Goal: Complete application form

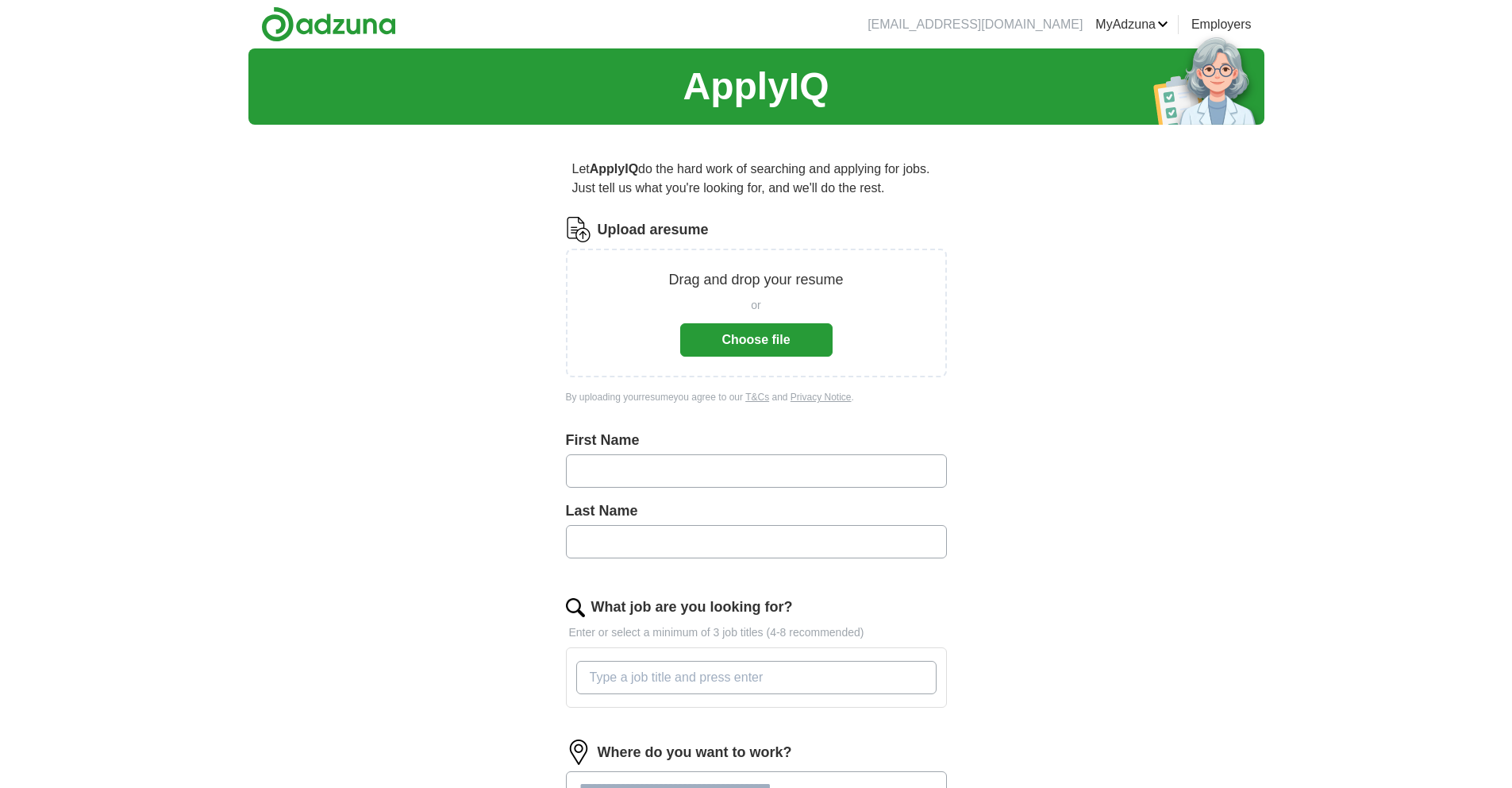
click at [783, 328] on button "Choose file" at bounding box center [756, 340] width 152 height 34
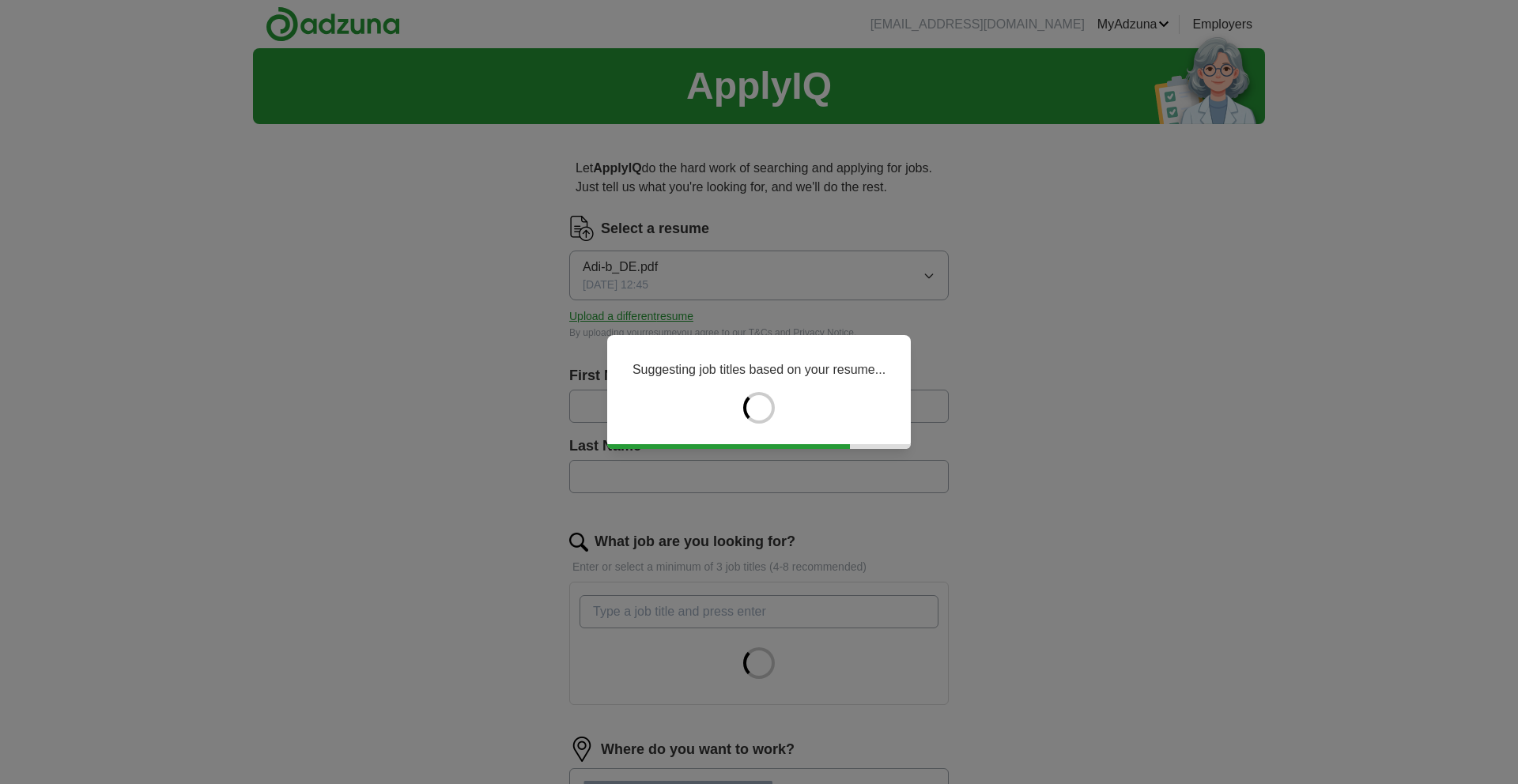
type input "******"
type input "**********"
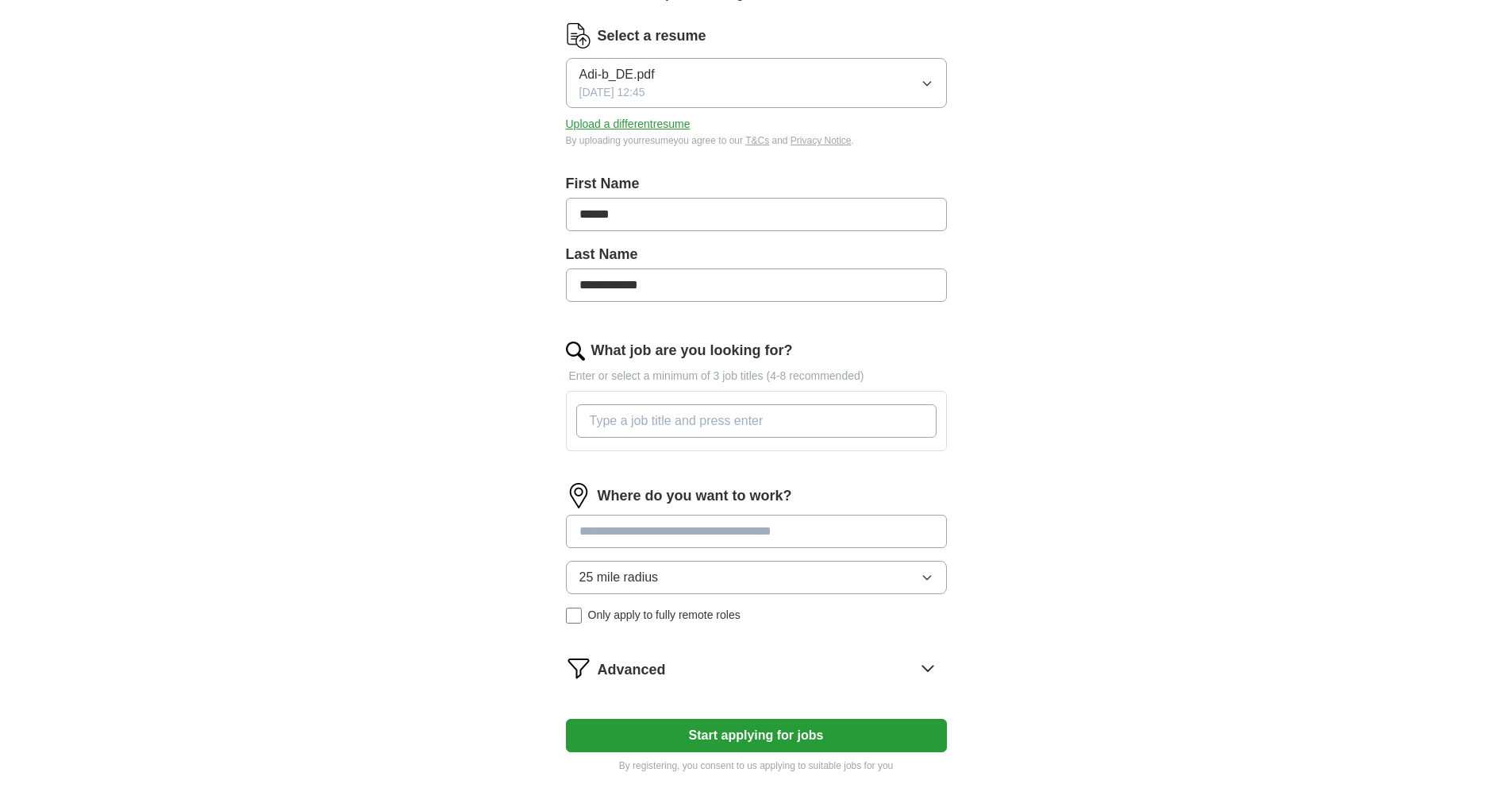
scroll to position [220, 0]
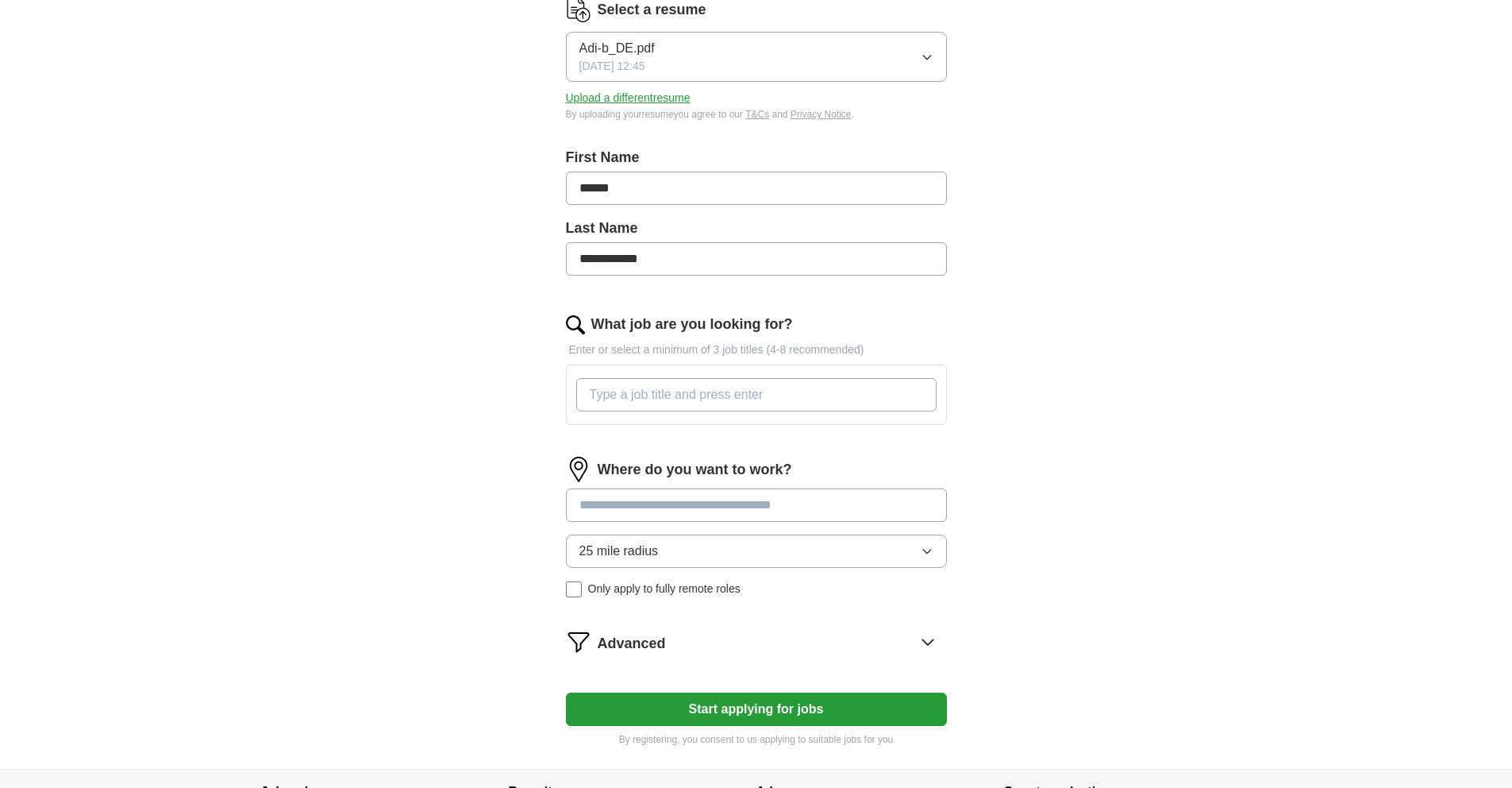
click at [840, 393] on input "What job are you looking for?" at bounding box center [756, 395] width 360 height 34
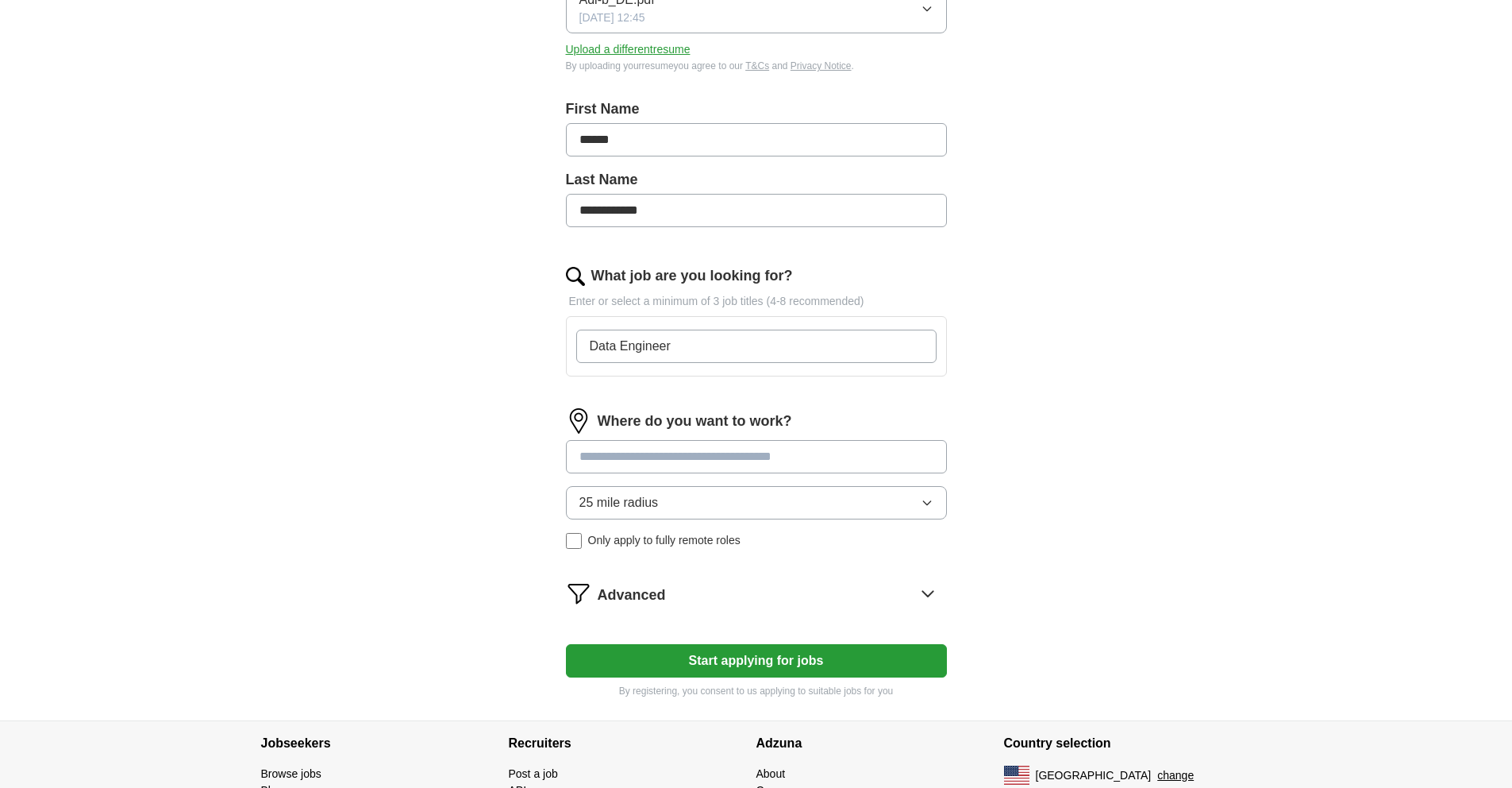
scroll to position [338, 0]
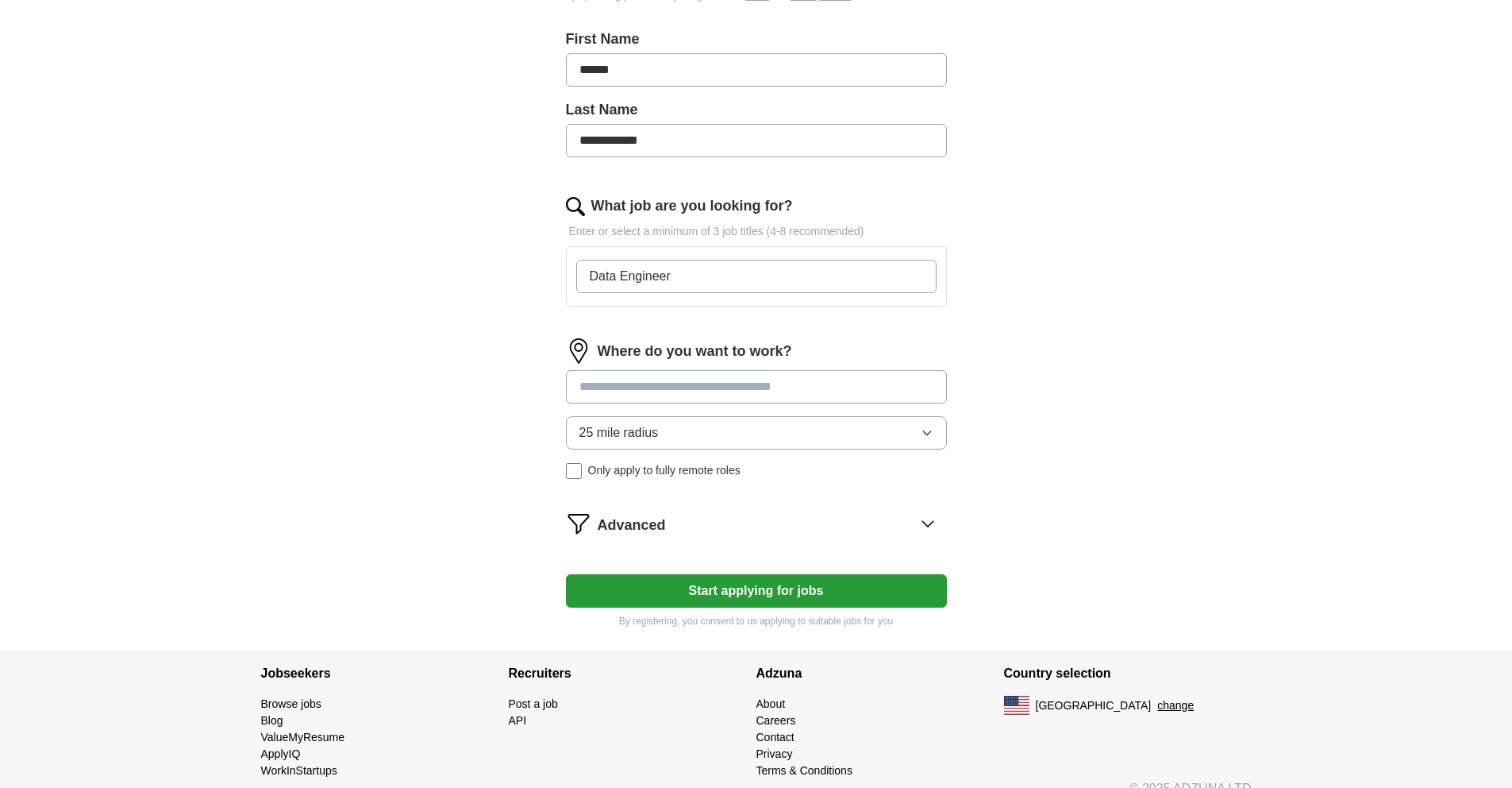
type input "Data Engineer"
click at [846, 387] on div "Where do you want to work? 25 mile radius Only apply to fully remote roles" at bounding box center [756, 414] width 381 height 153
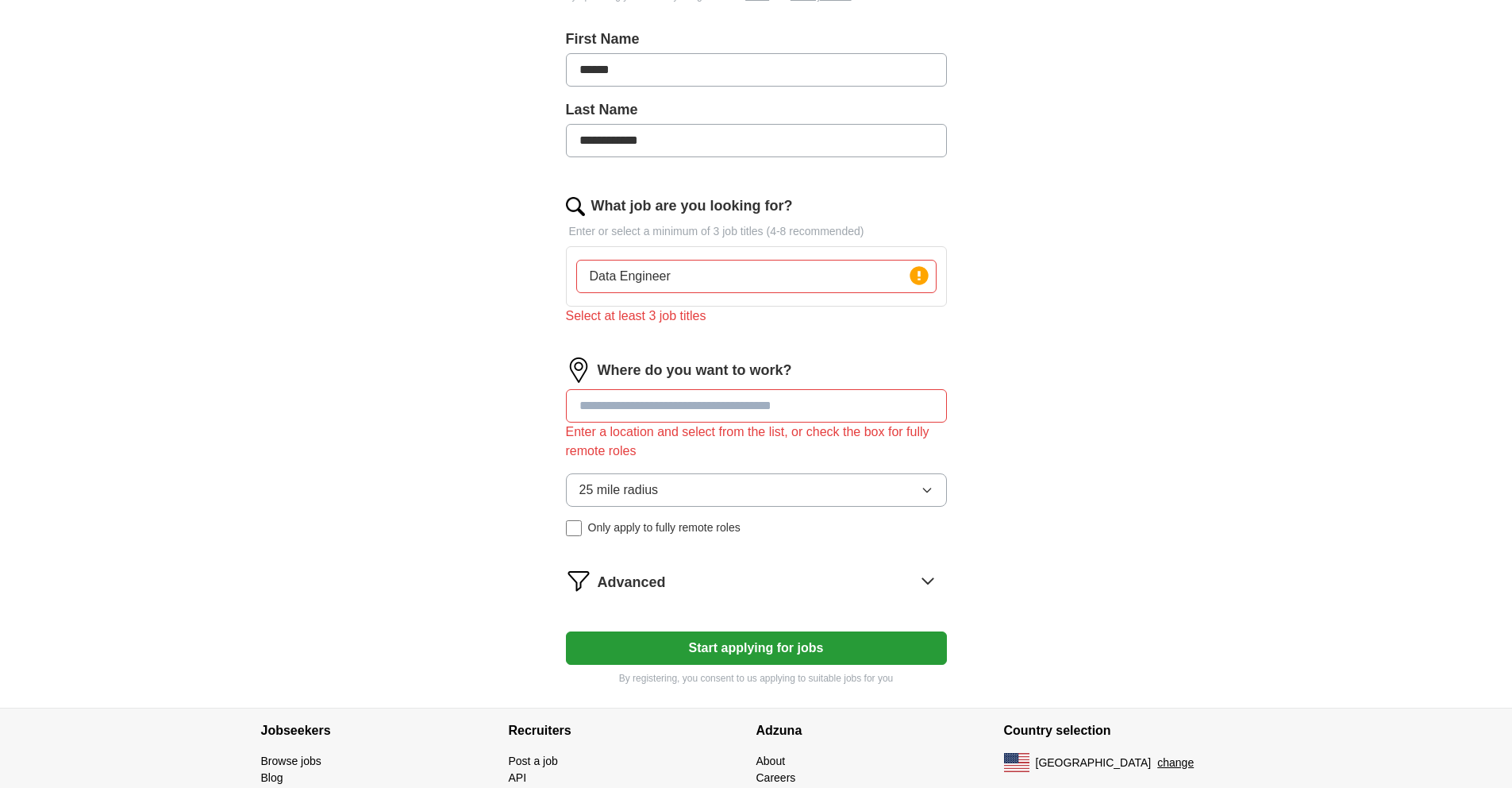
click at [851, 455] on div "Where do you want to work? Enter a location and select from the list, or check …" at bounding box center [756, 453] width 381 height 192
click at [860, 479] on button "25 mile radius" at bounding box center [756, 490] width 381 height 34
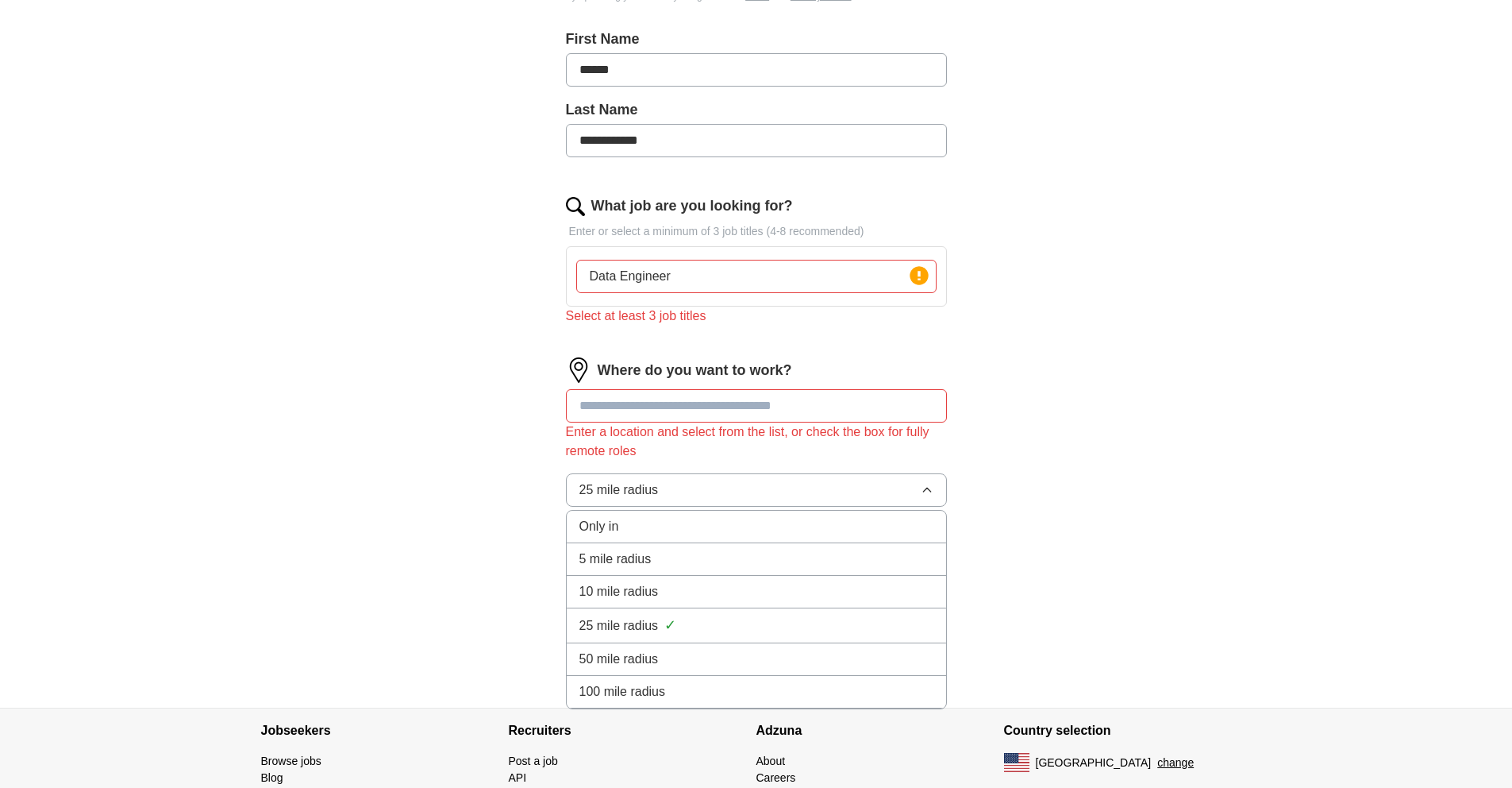
scroll to position [419, 0]
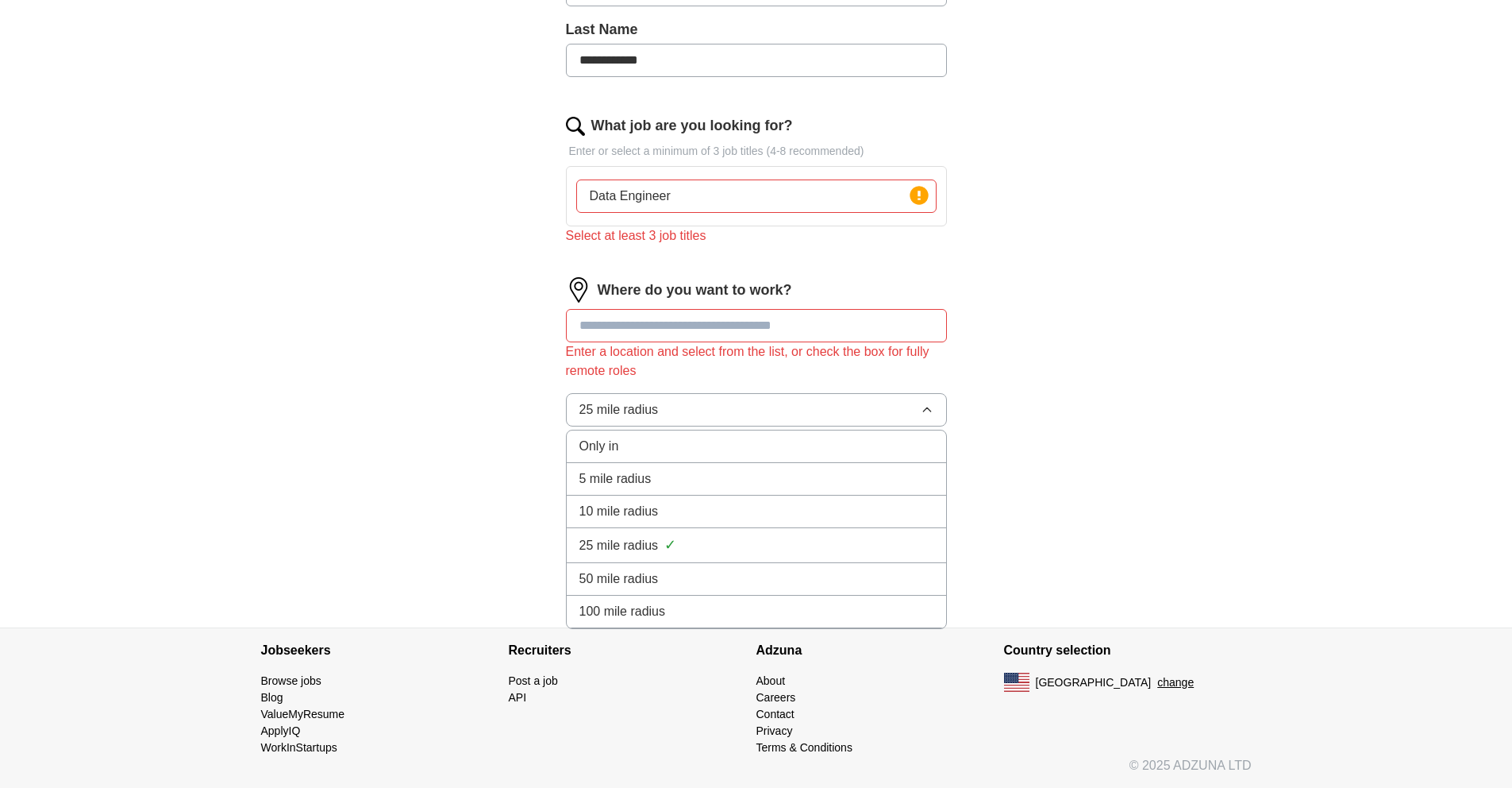
click at [813, 609] on div "100 mile radius" at bounding box center [756, 611] width 354 height 19
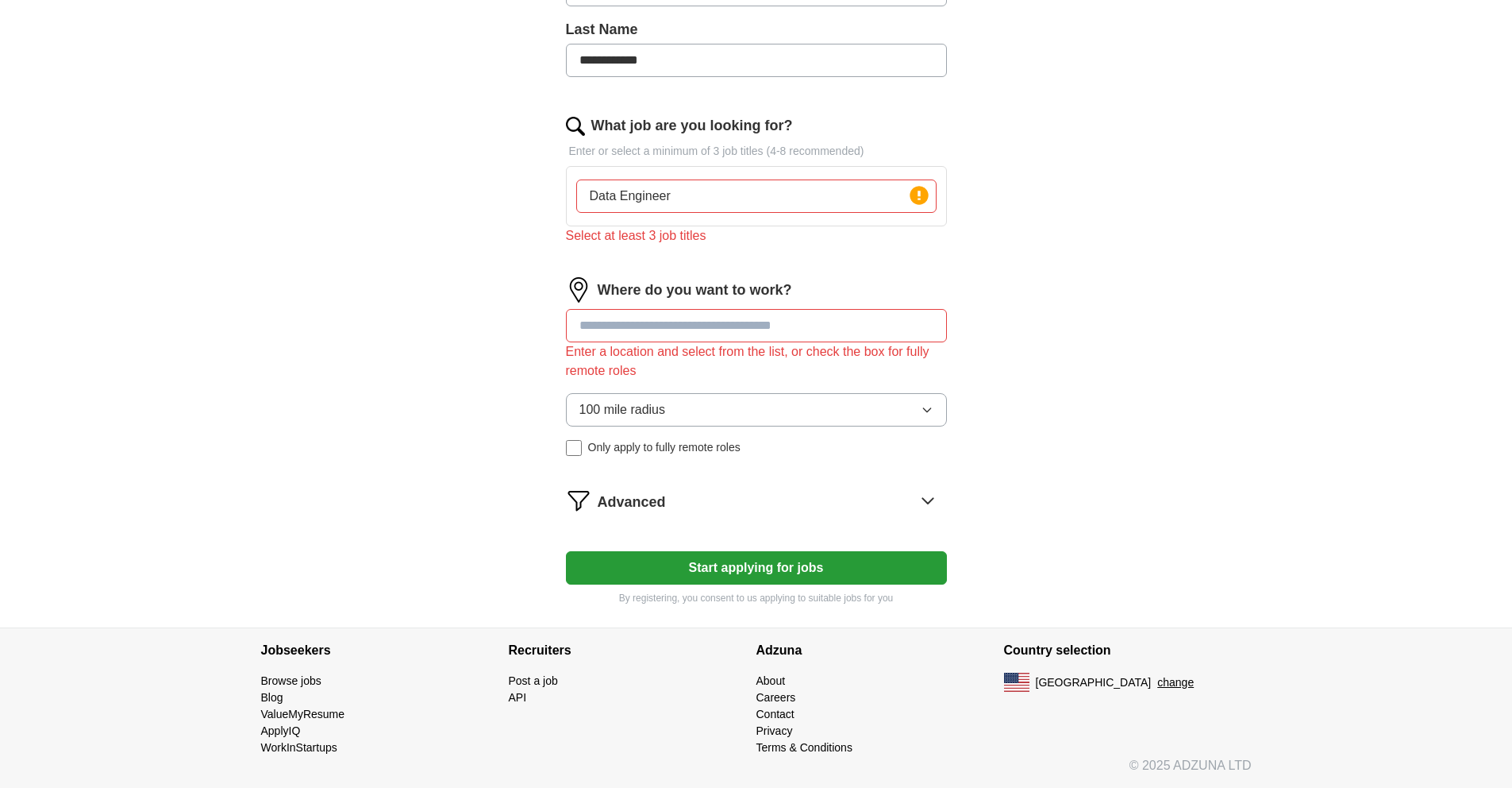
click at [770, 327] on input at bounding box center [756, 325] width 381 height 34
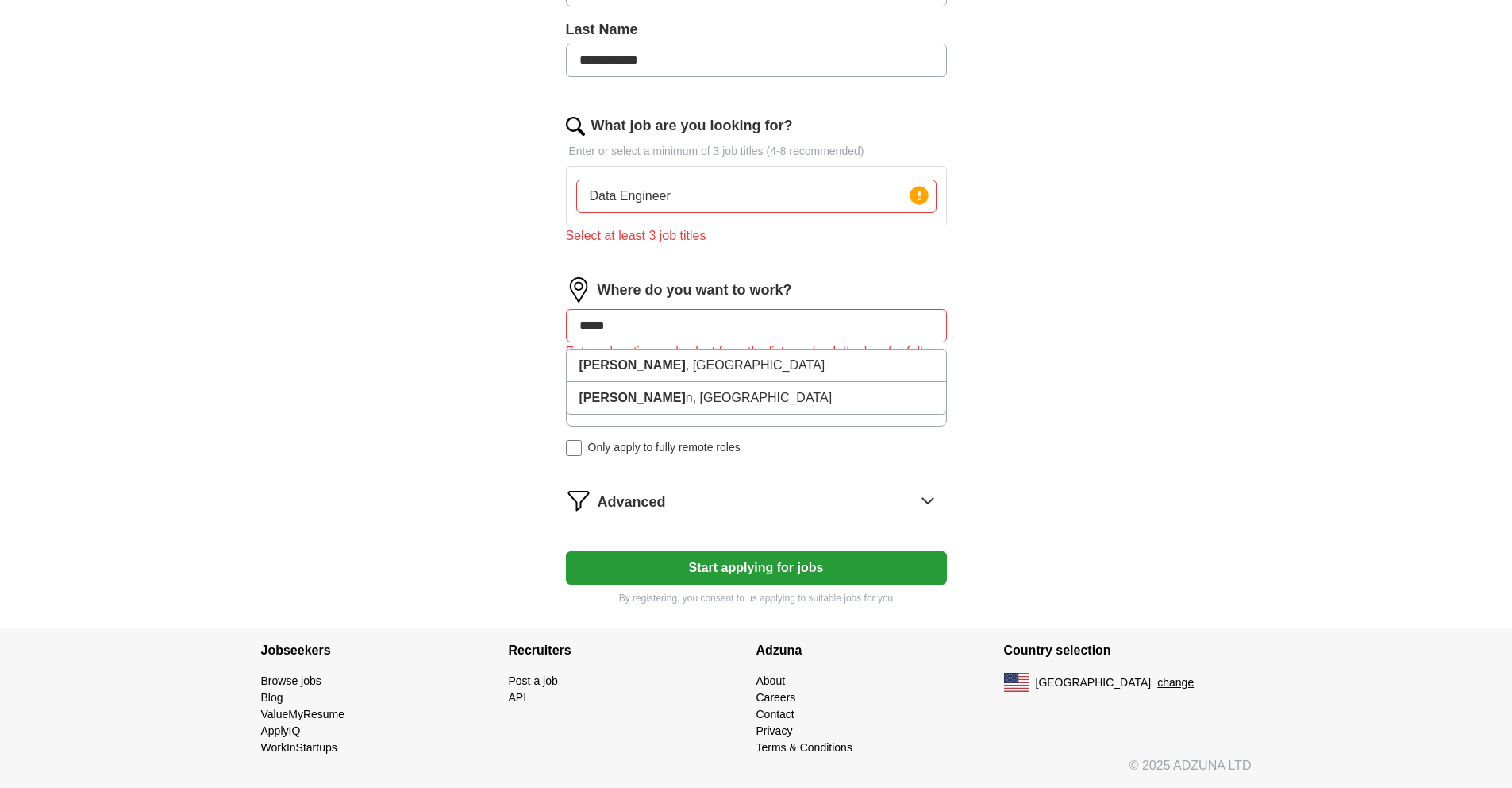
type input "****"
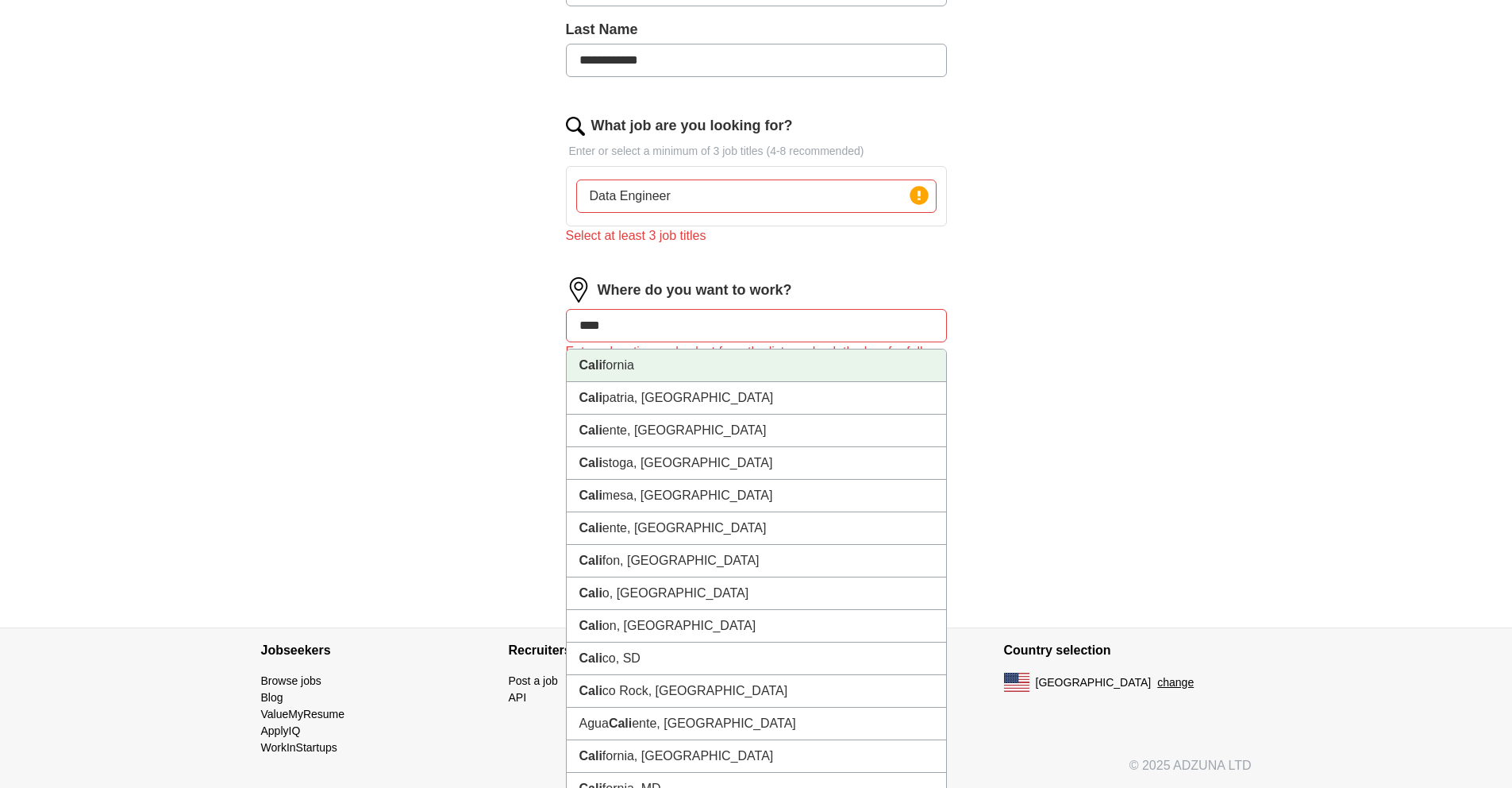
click at [736, 371] on li "Cali fornia" at bounding box center [756, 366] width 379 height 33
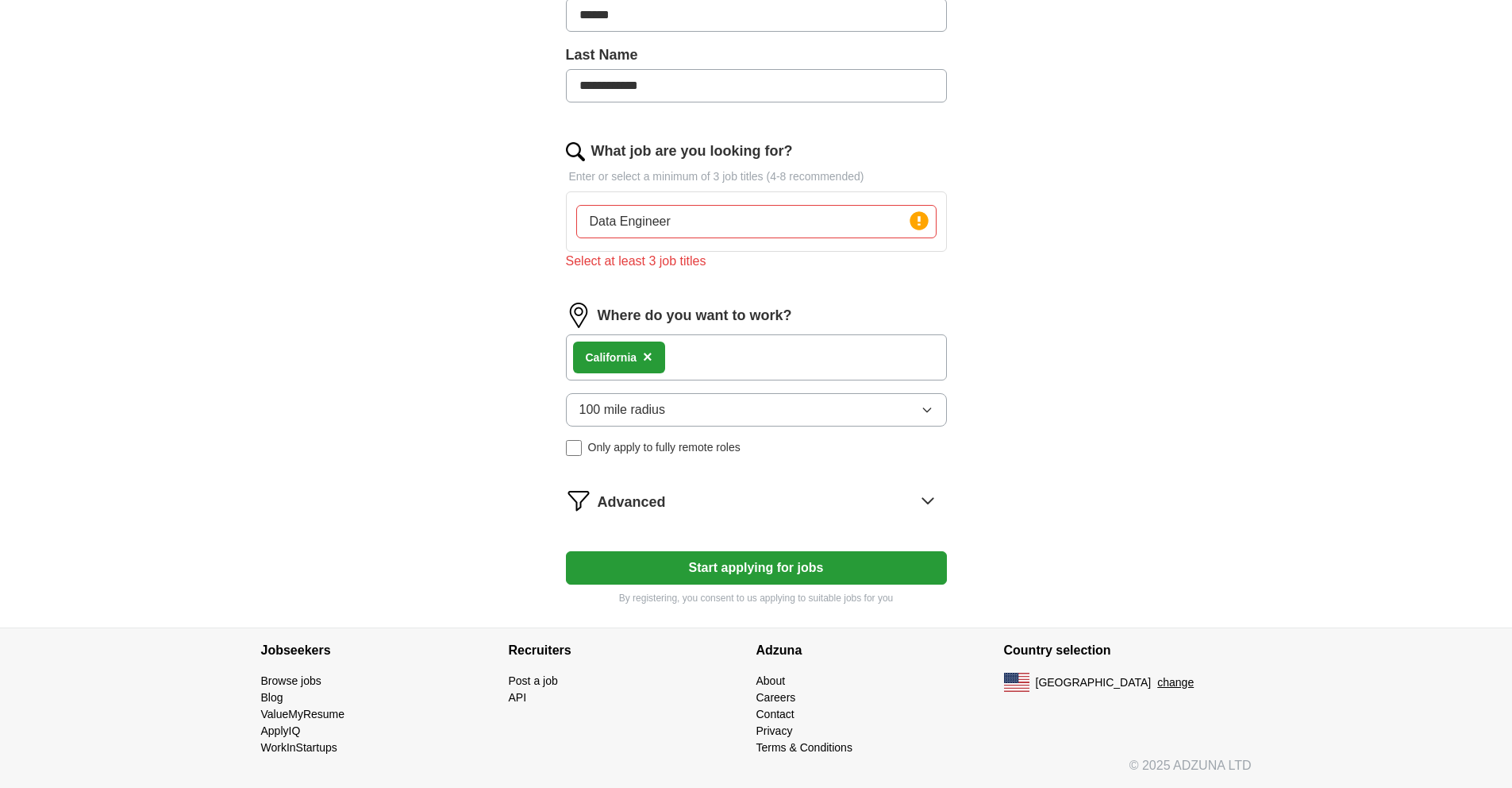
scroll to position [393, 0]
click at [719, 224] on input "Data Engineer" at bounding box center [756, 221] width 360 height 34
click at [955, 265] on div "**********" at bounding box center [756, 186] width 508 height 883
click at [922, 226] on circle at bounding box center [918, 220] width 18 height 18
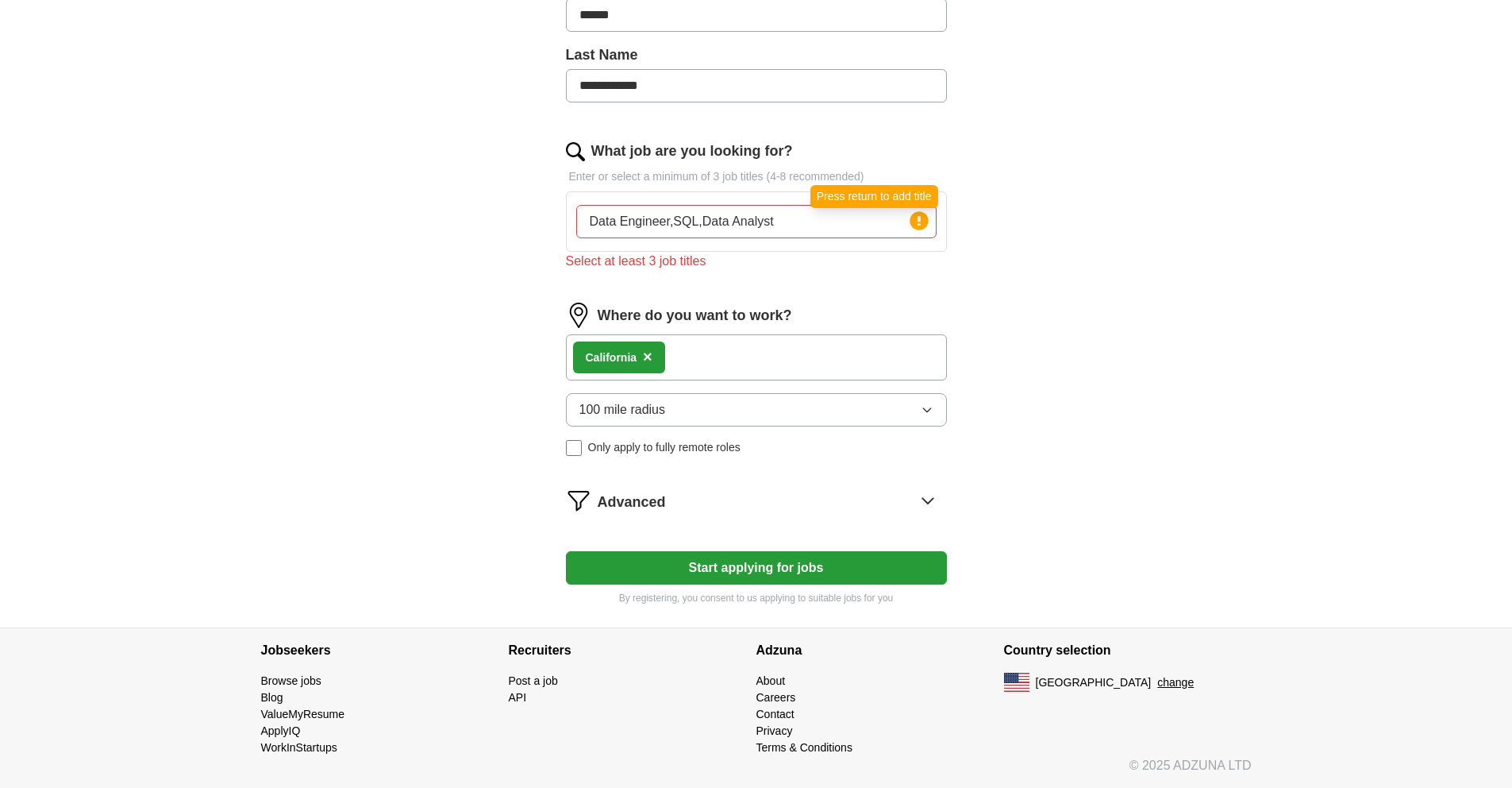
click at [922, 226] on circle at bounding box center [918, 220] width 18 height 18
click at [878, 225] on input "Data Engineer,SQL,Data Analyst" at bounding box center [756, 221] width 360 height 34
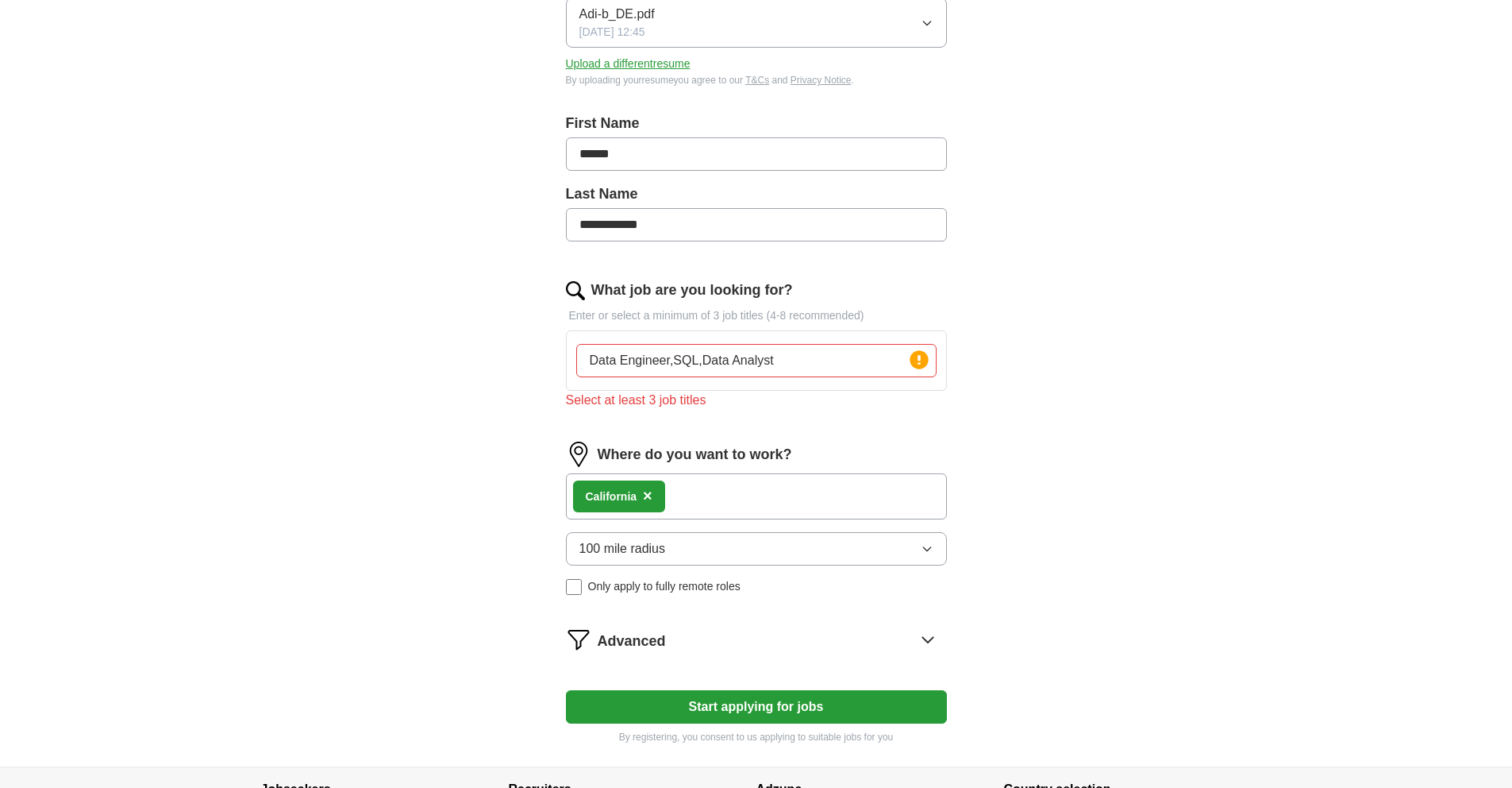
scroll to position [244, 0]
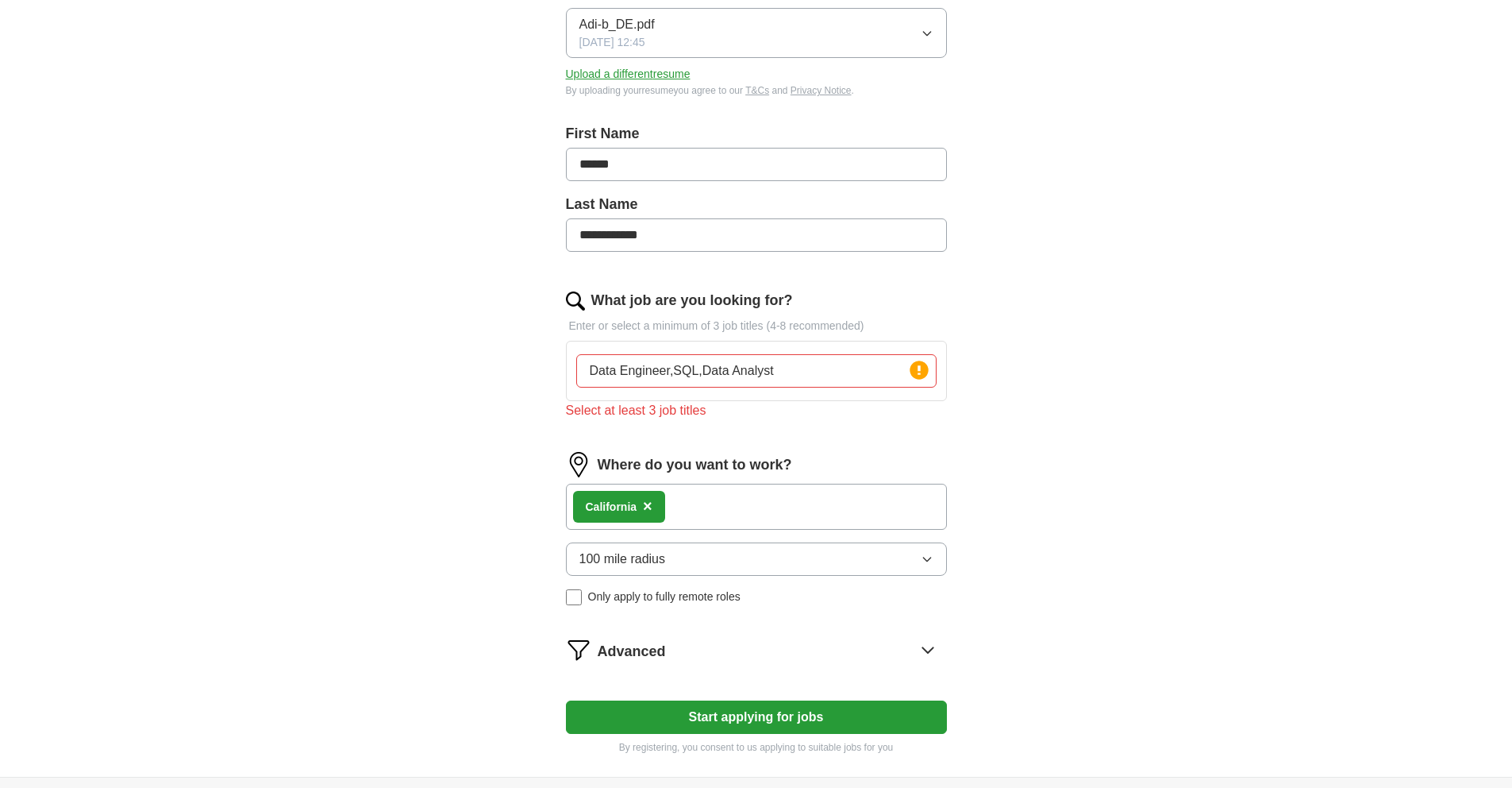
drag, startPoint x: 815, startPoint y: 370, endPoint x: 670, endPoint y: 370, distance: 145.0
click at [670, 370] on input "Data Engineer,SQL,Data Analyst" at bounding box center [756, 370] width 360 height 34
type input "Data"
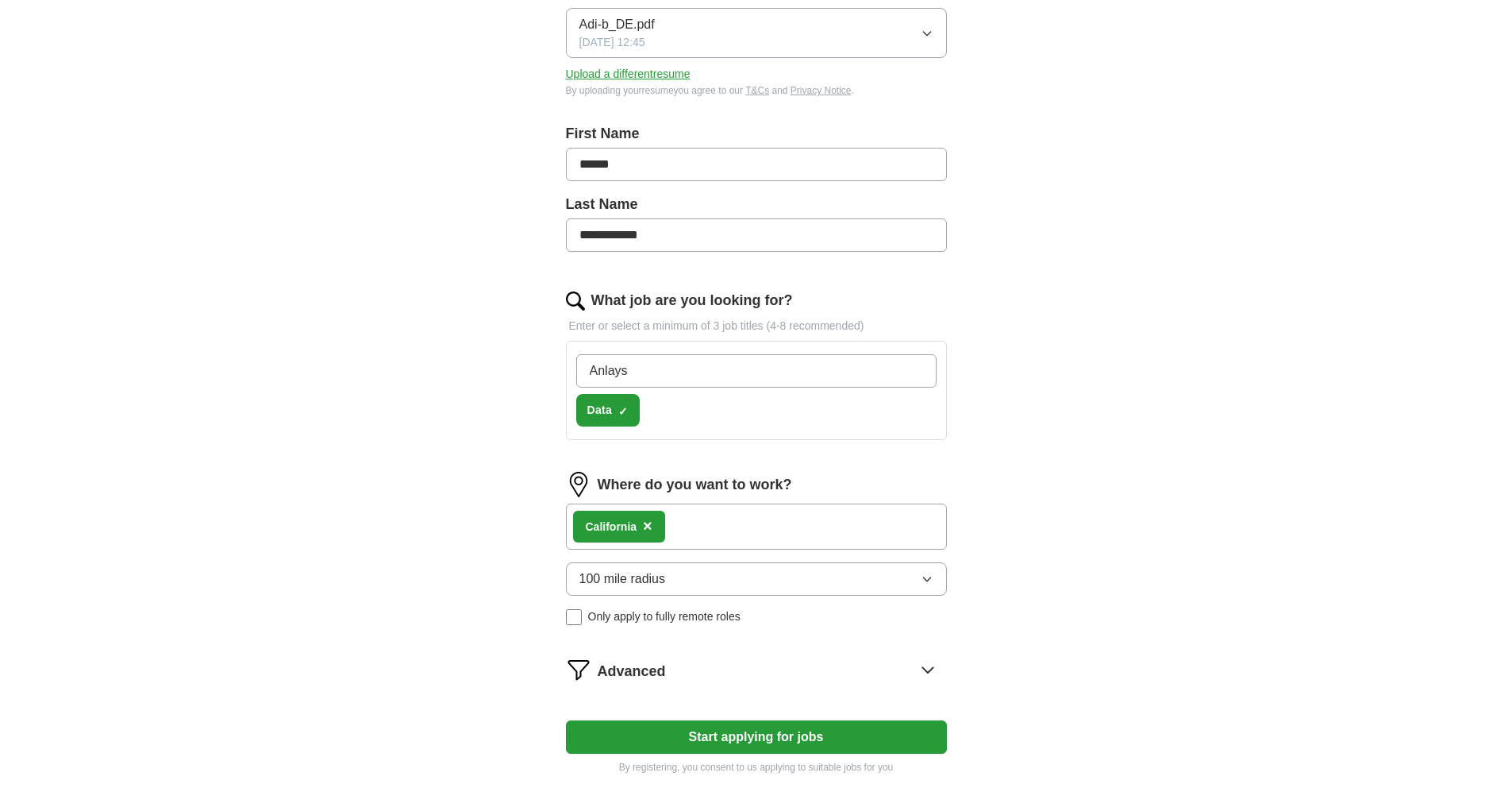
type input "Anlayst"
type input "Data Engineer"
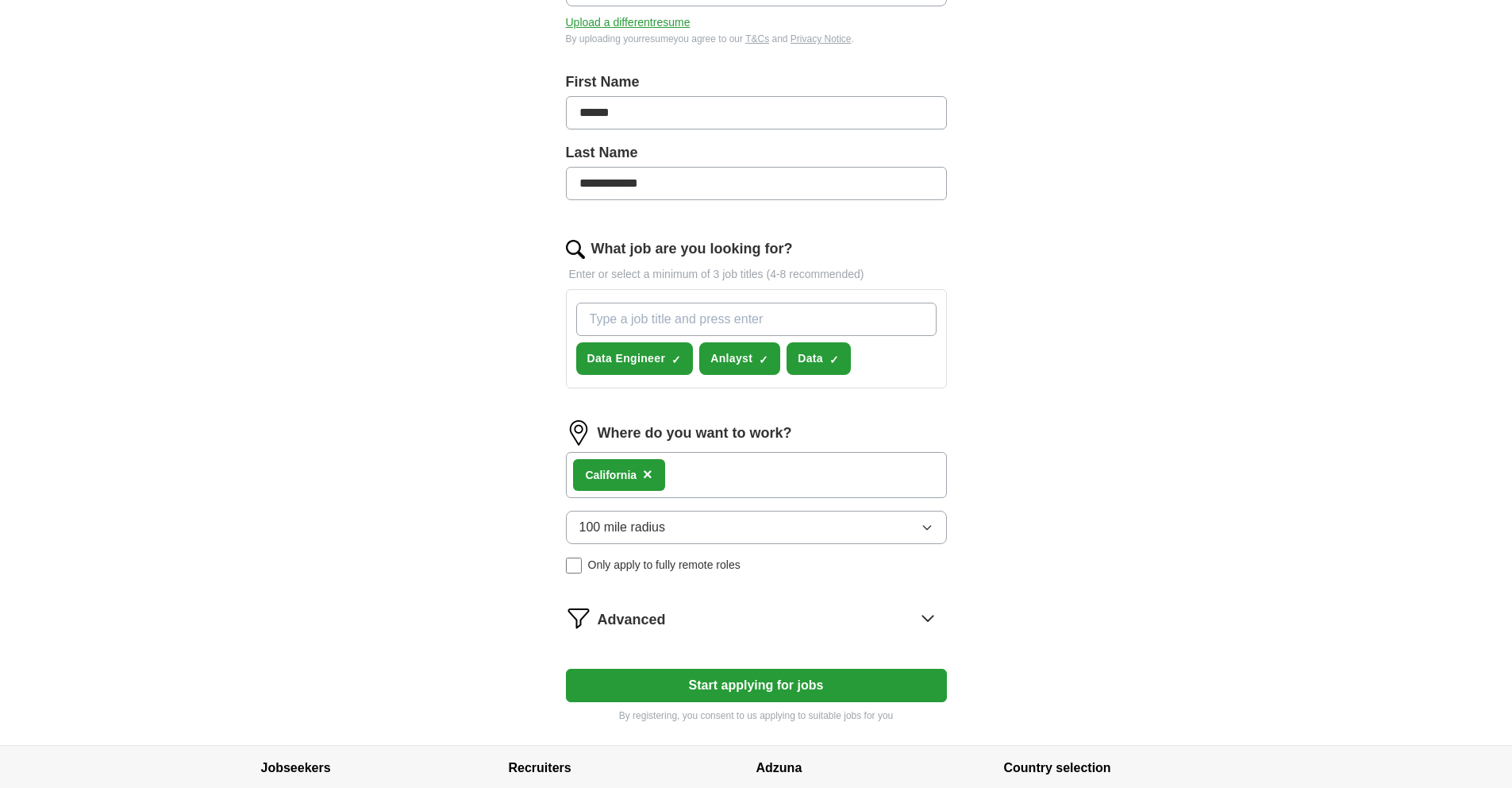
scroll to position [340, 0]
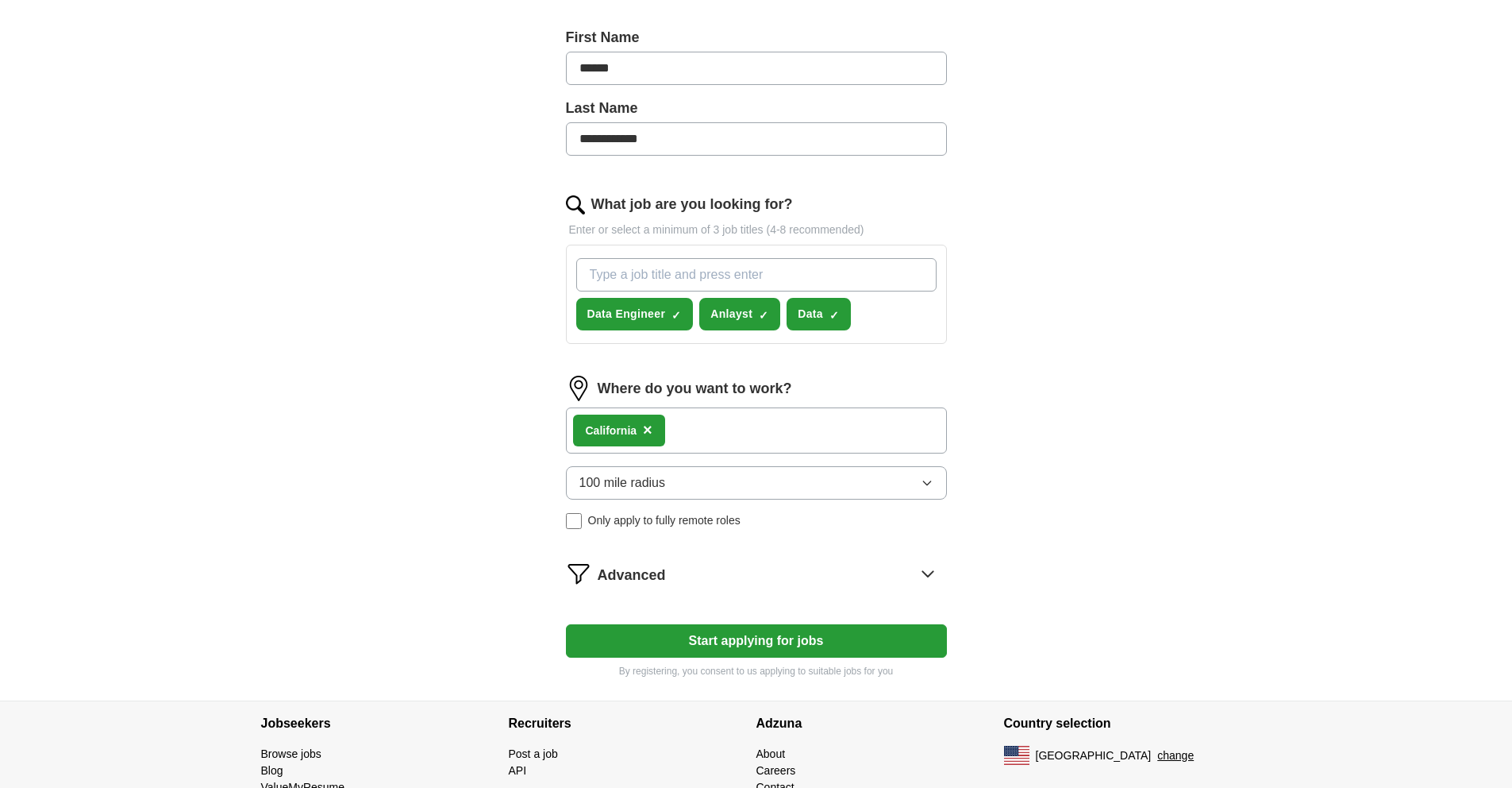
click at [830, 634] on button "Start applying for jobs" at bounding box center [756, 641] width 381 height 34
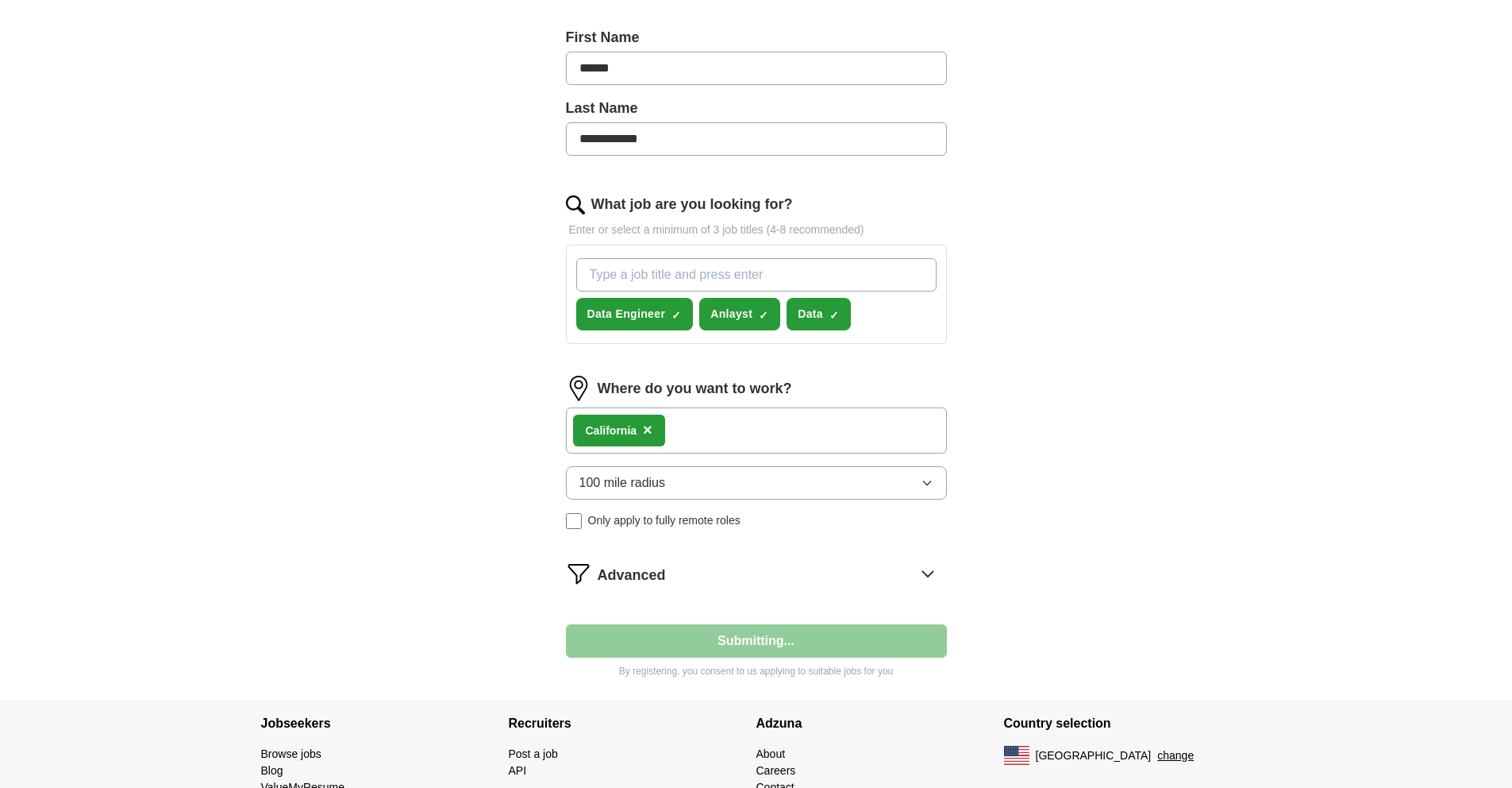
select select "**"
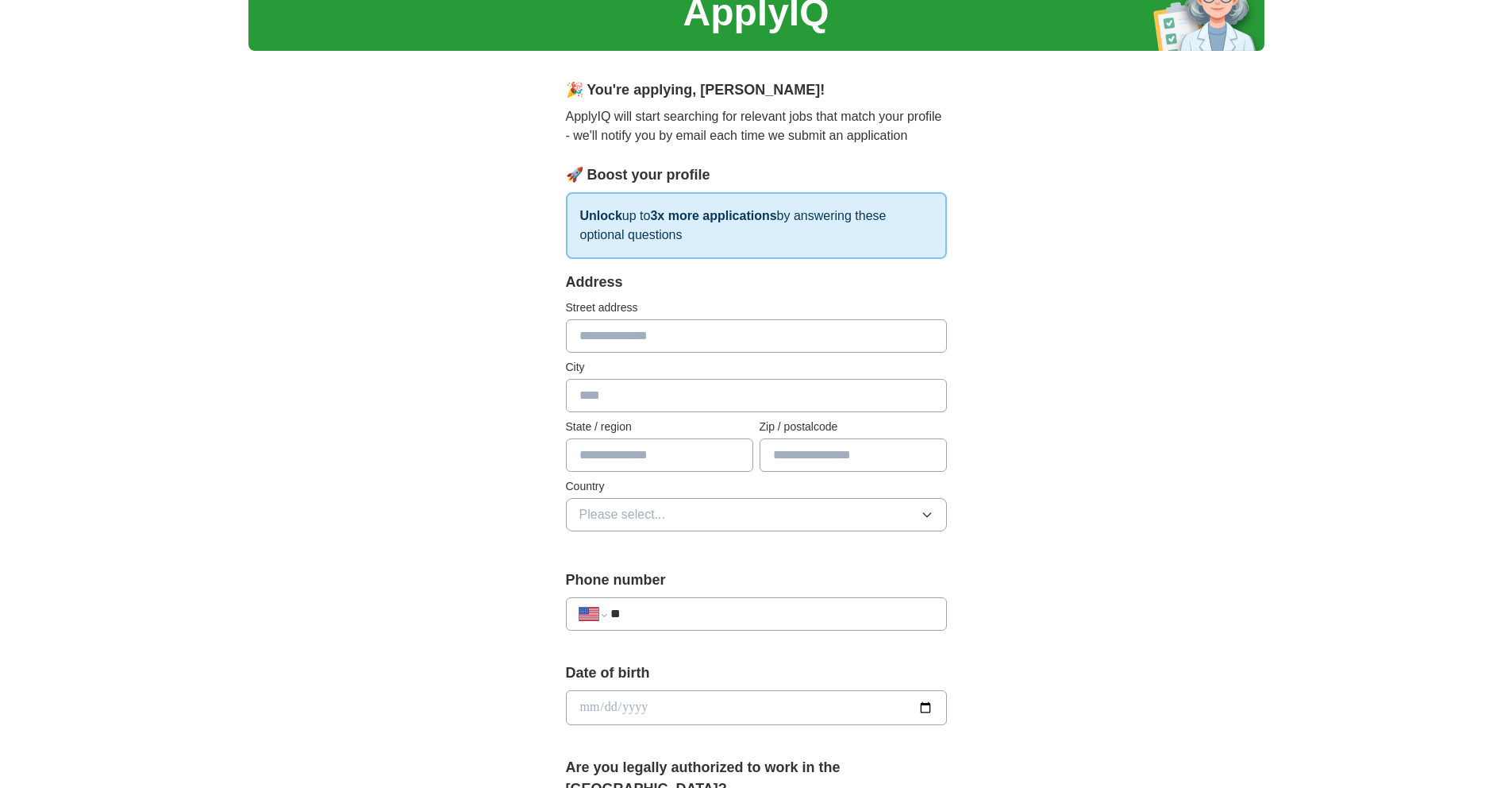
scroll to position [0, 0]
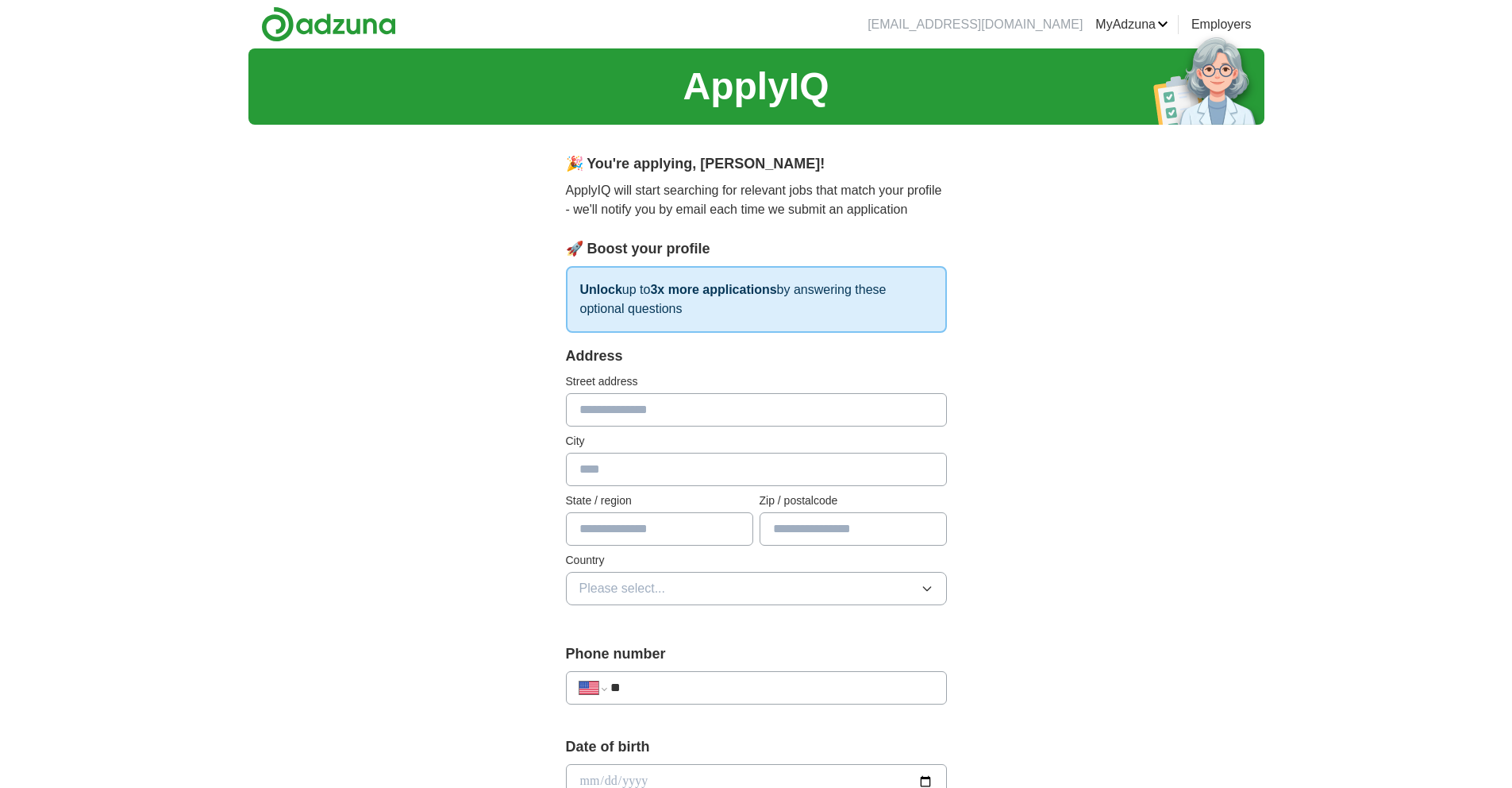
click at [770, 414] on input "text" at bounding box center [756, 410] width 381 height 34
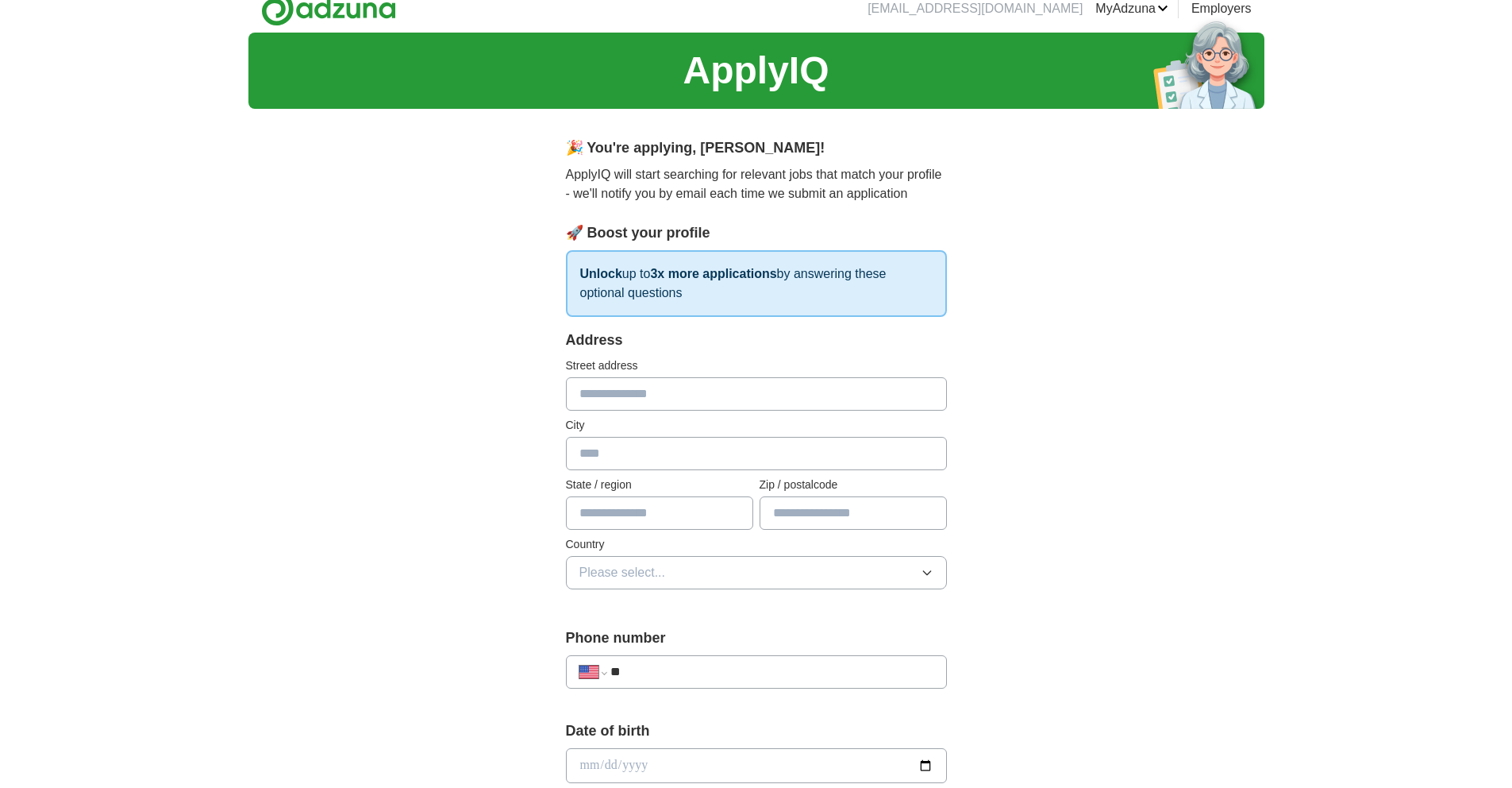
scroll to position [16, 0]
type input "**********"
click at [757, 458] on input "text" at bounding box center [756, 452] width 381 height 34
type input "**********"
click at [717, 509] on input "text" at bounding box center [659, 512] width 187 height 34
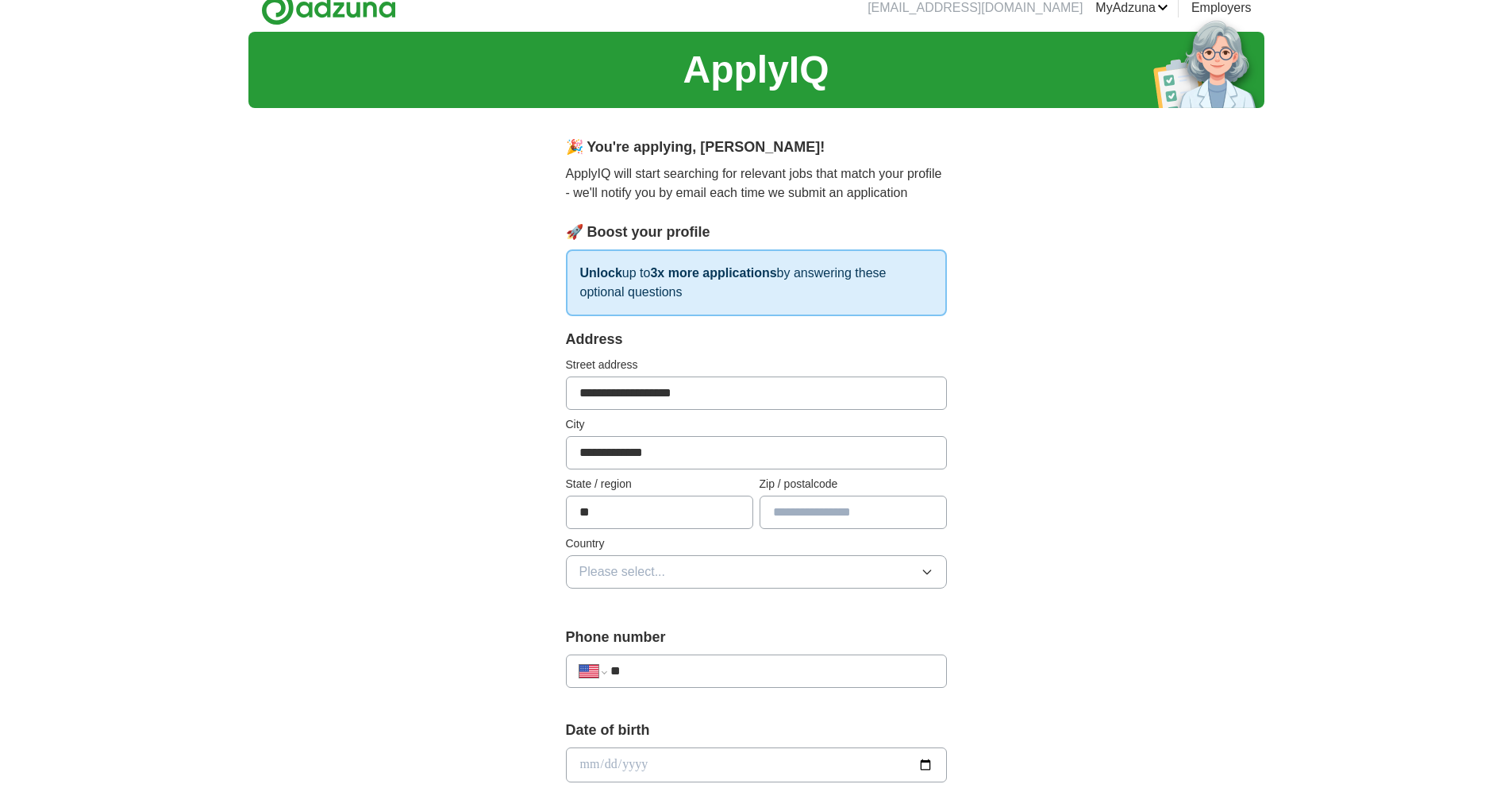
type input "**"
click at [881, 513] on input "text" at bounding box center [853, 512] width 187 height 34
type input "*****"
click at [831, 563] on button "Please select..." at bounding box center [756, 572] width 381 height 34
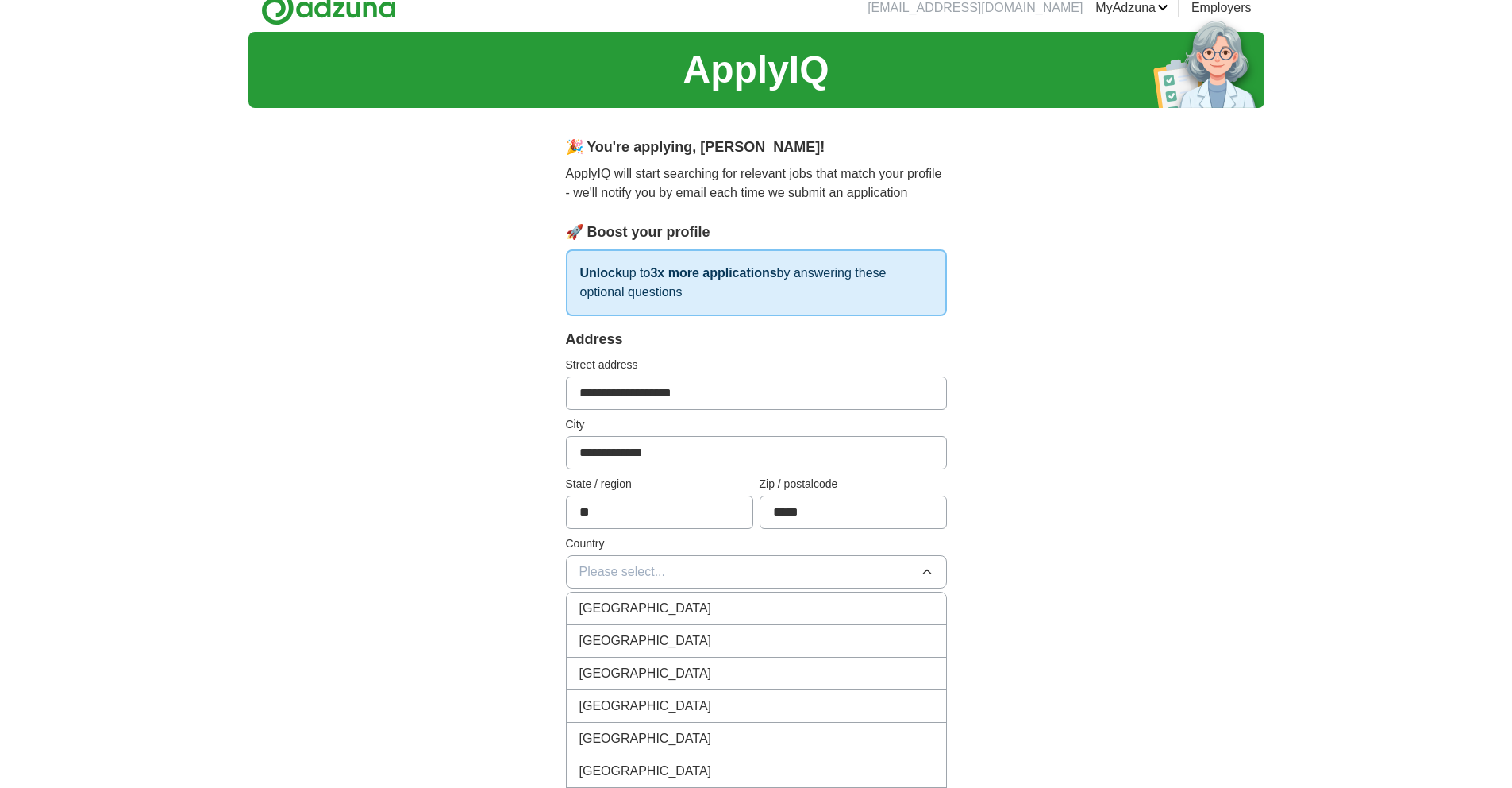
click at [766, 636] on div "[GEOGRAPHIC_DATA]" at bounding box center [756, 641] width 354 height 19
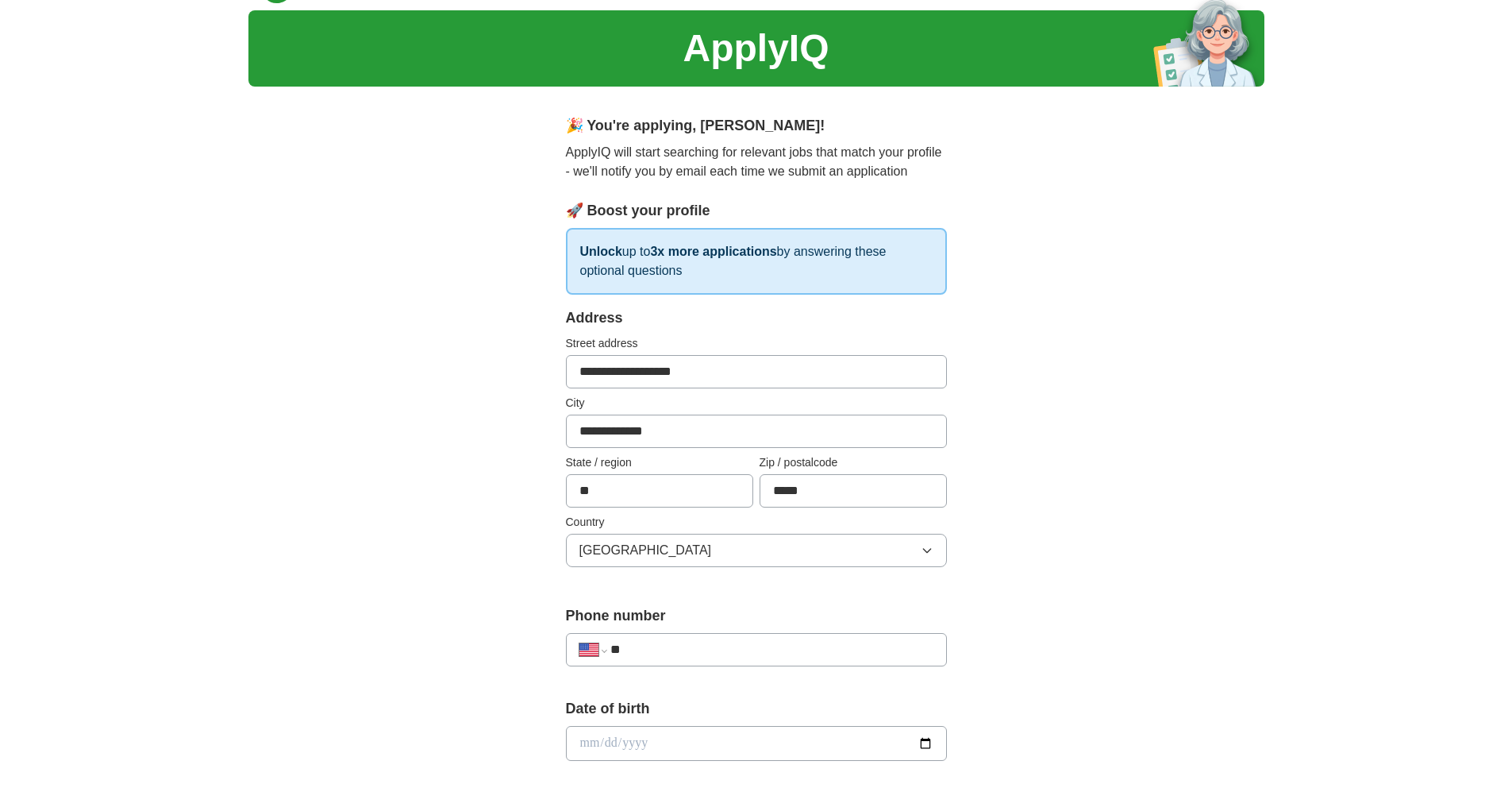
scroll to position [46, 0]
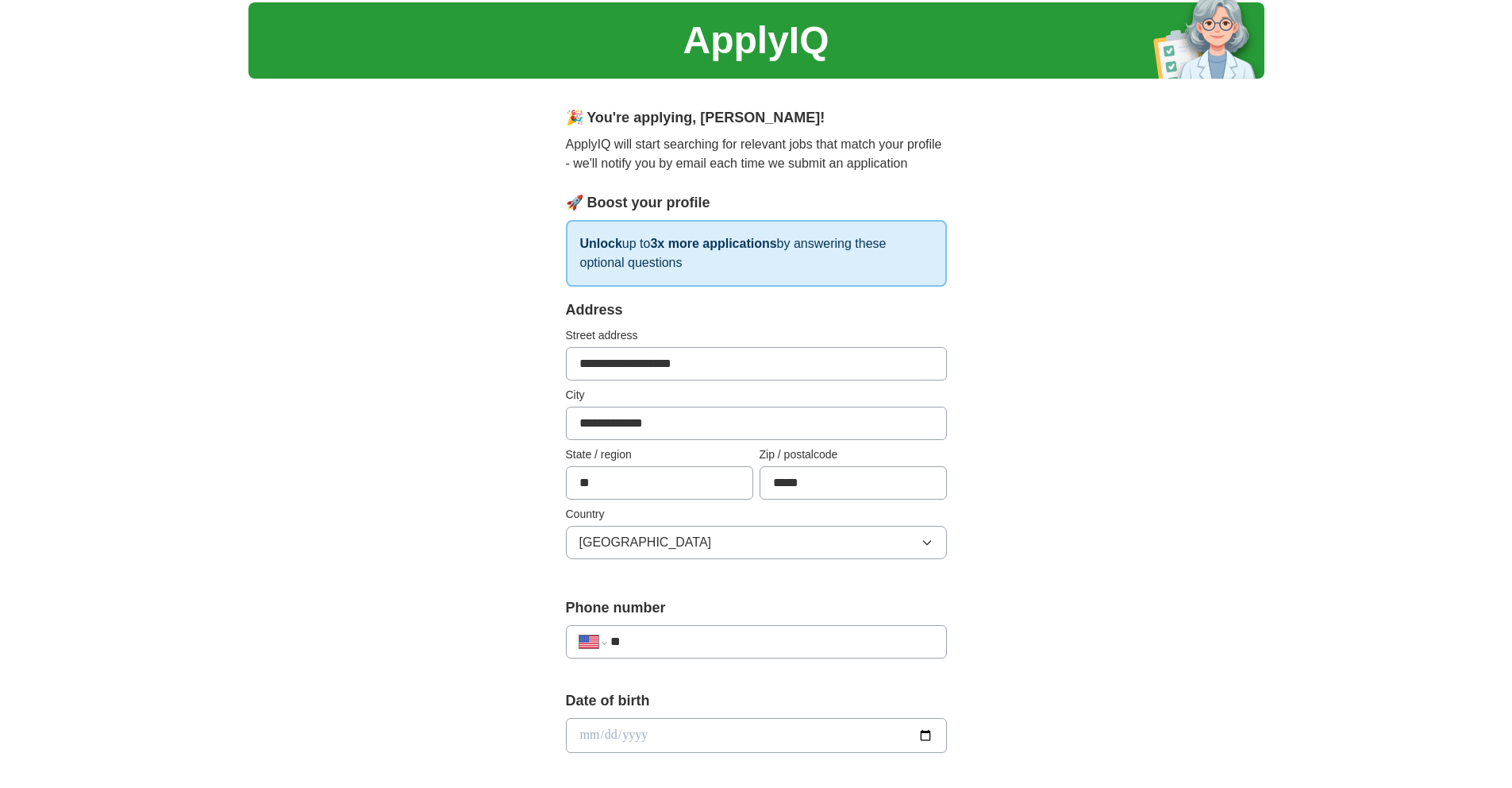
click at [766, 636] on input "**" at bounding box center [772, 641] width 323 height 19
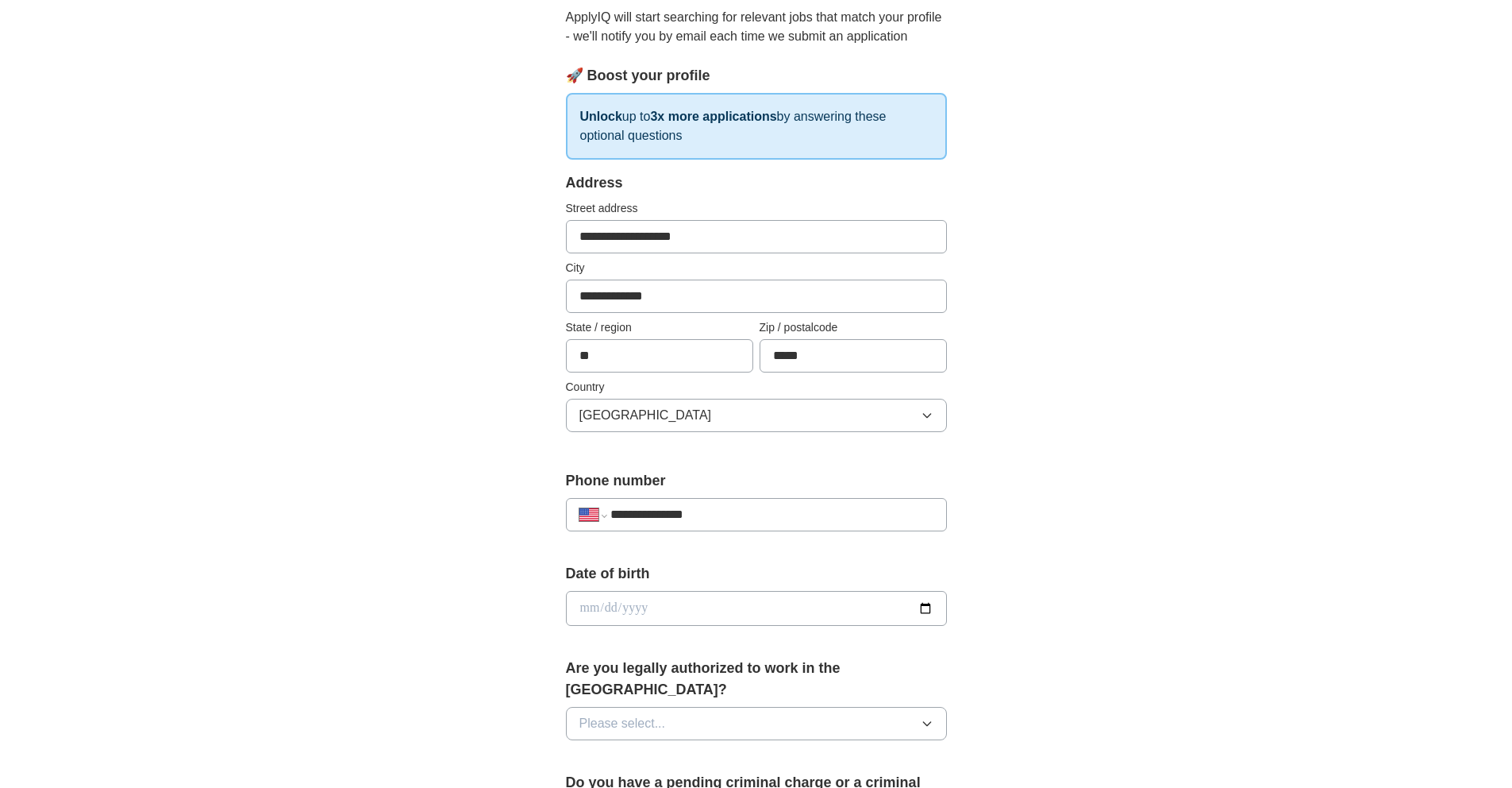
scroll to position [178, 0]
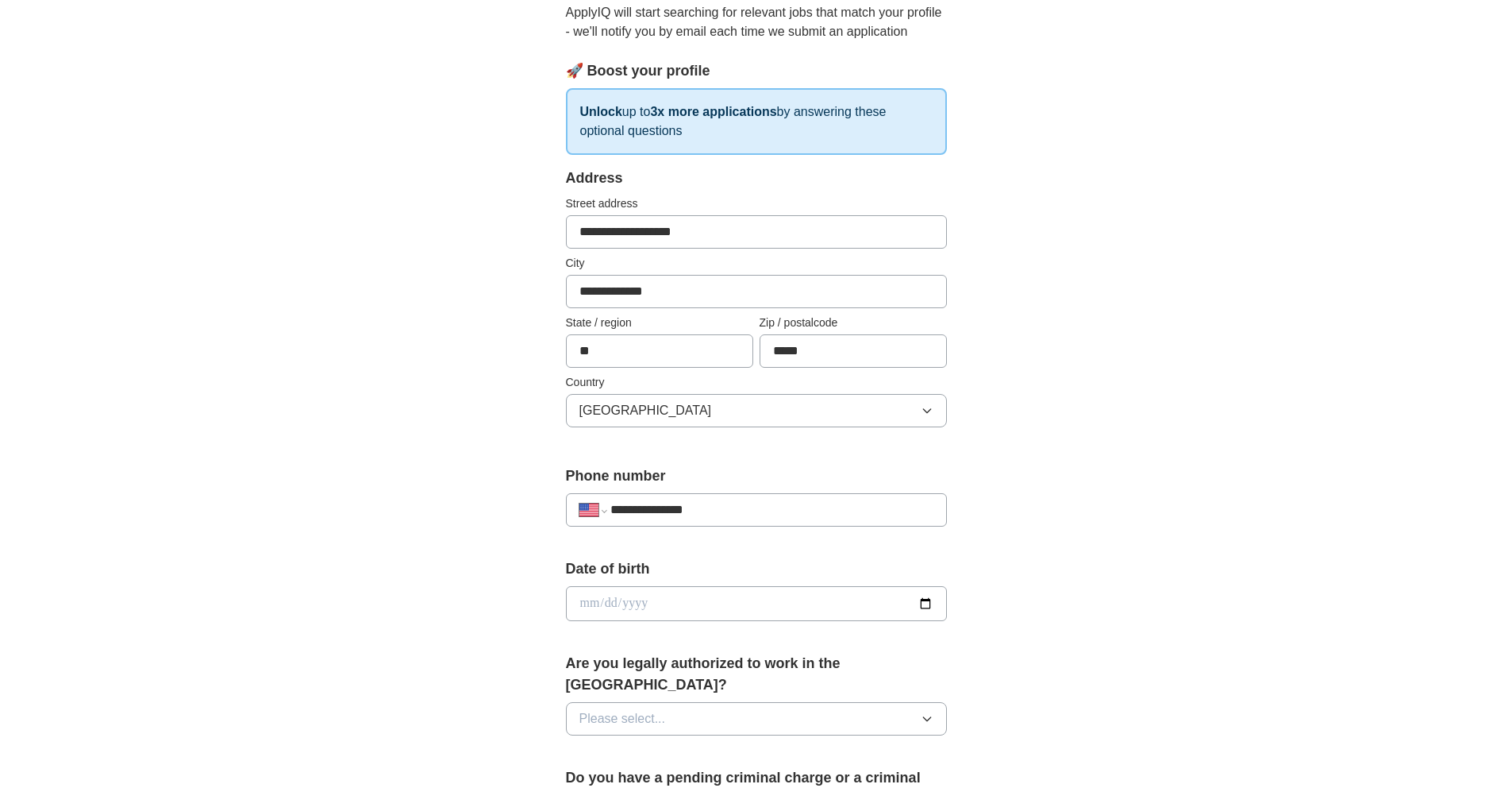
type input "**********"
click at [929, 602] on input "date" at bounding box center [756, 604] width 381 height 35
type input "**********"
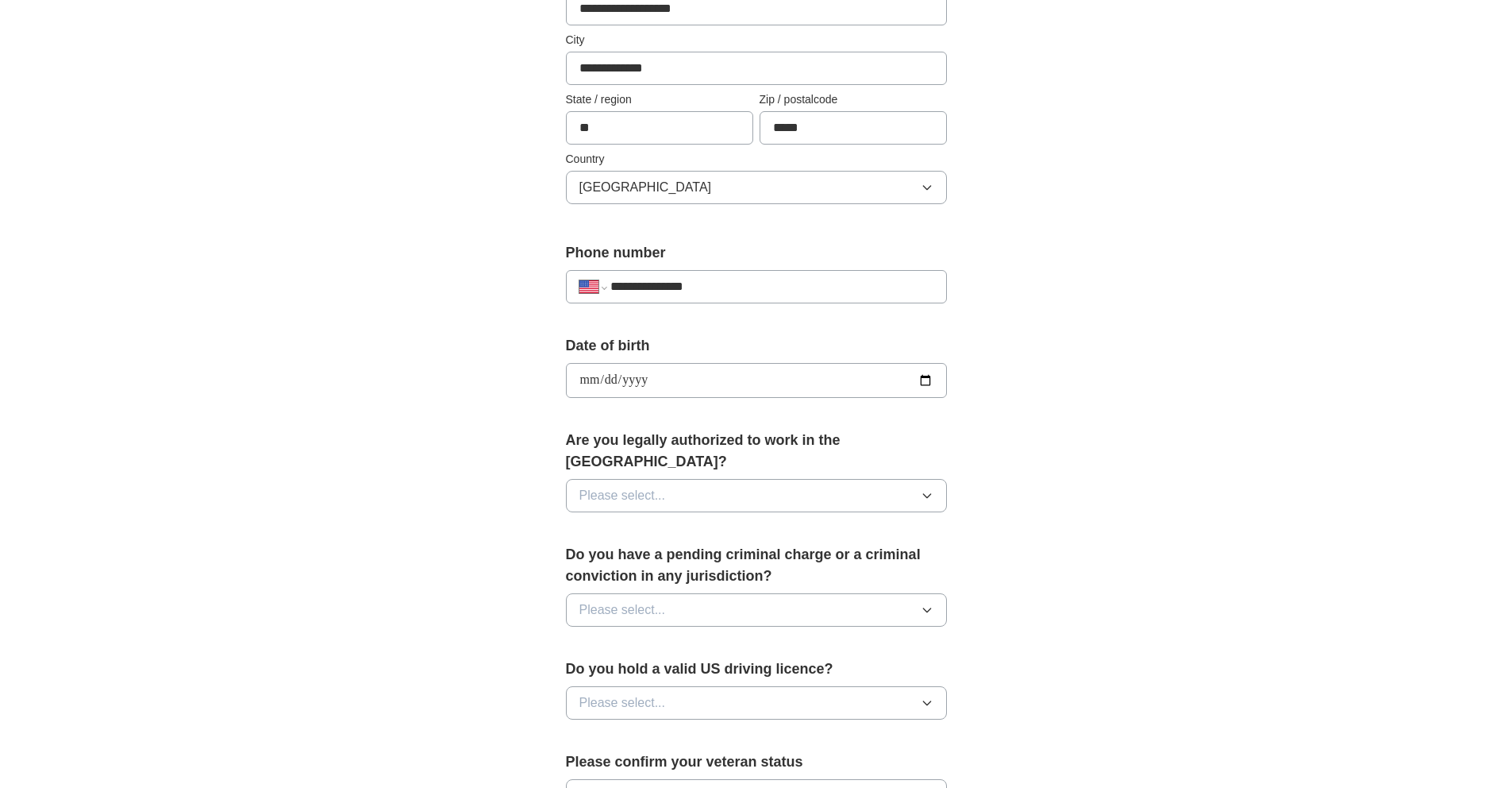
scroll to position [414, 0]
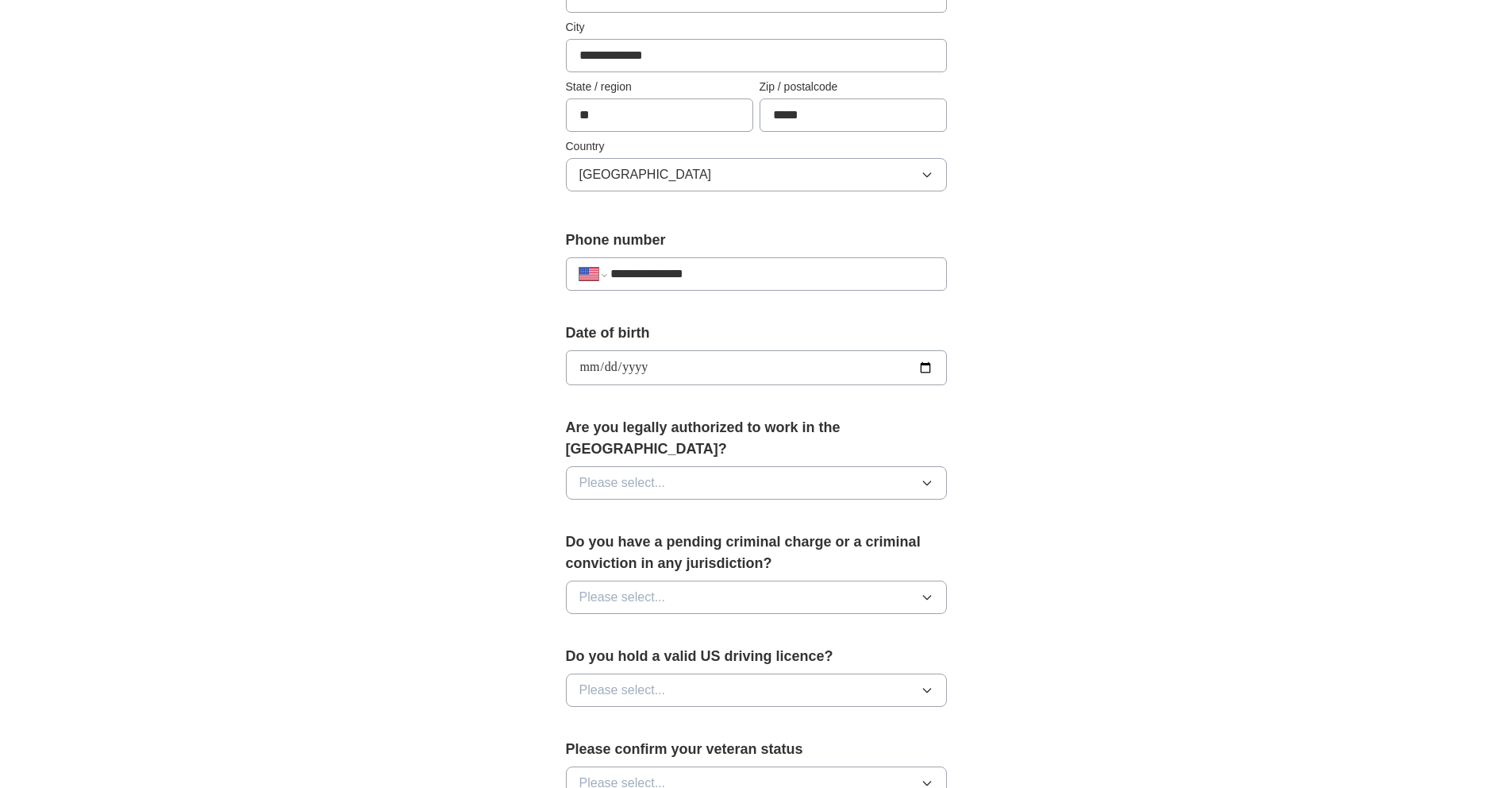
click at [735, 466] on button "Please select..." at bounding box center [756, 482] width 381 height 34
click at [695, 510] on div "Yes" at bounding box center [756, 519] width 354 height 19
click at [710, 581] on button "Please select..." at bounding box center [756, 597] width 381 height 34
click at [703, 657] on div "No" at bounding box center [756, 666] width 354 height 19
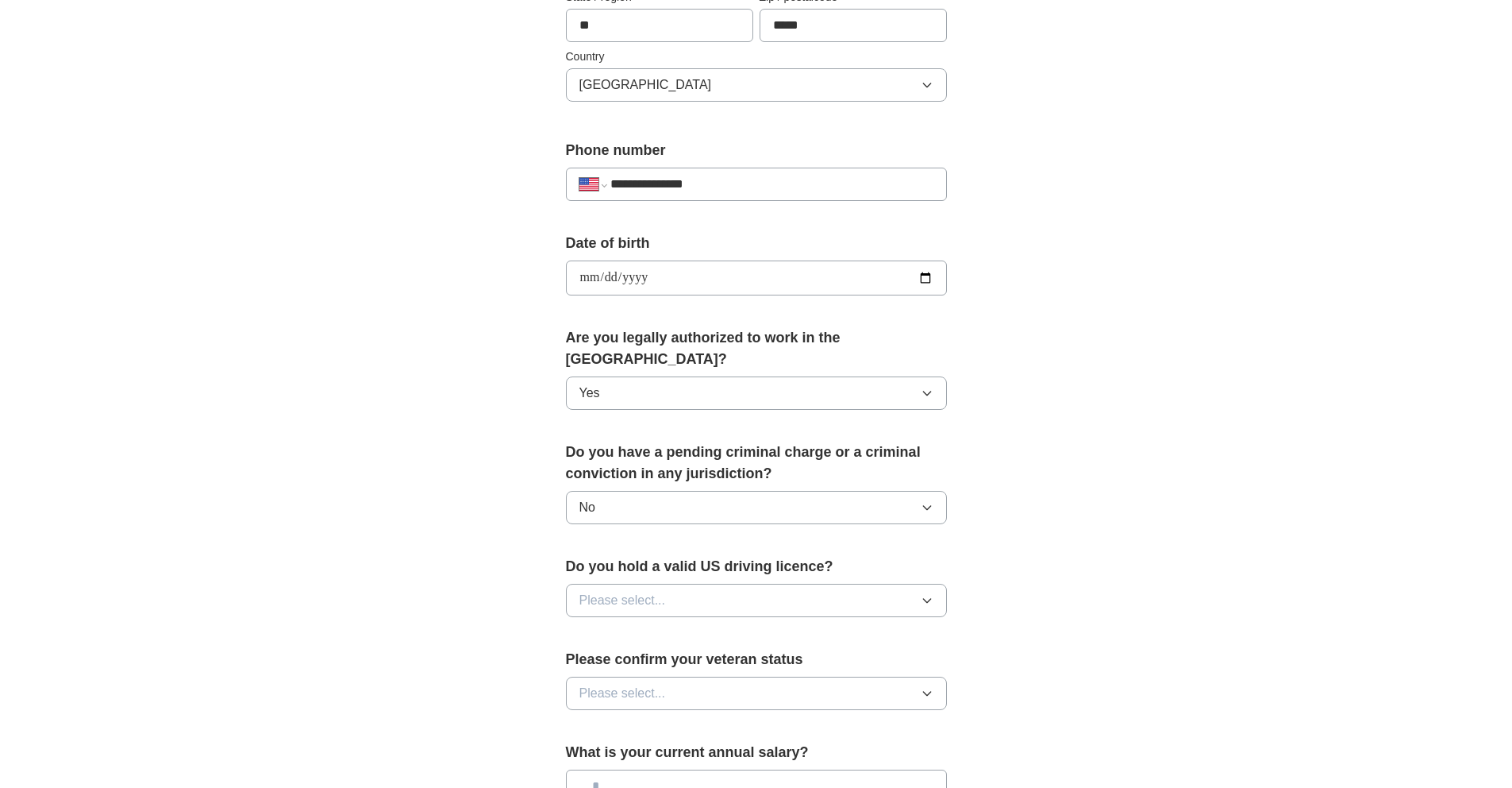
scroll to position [521, 0]
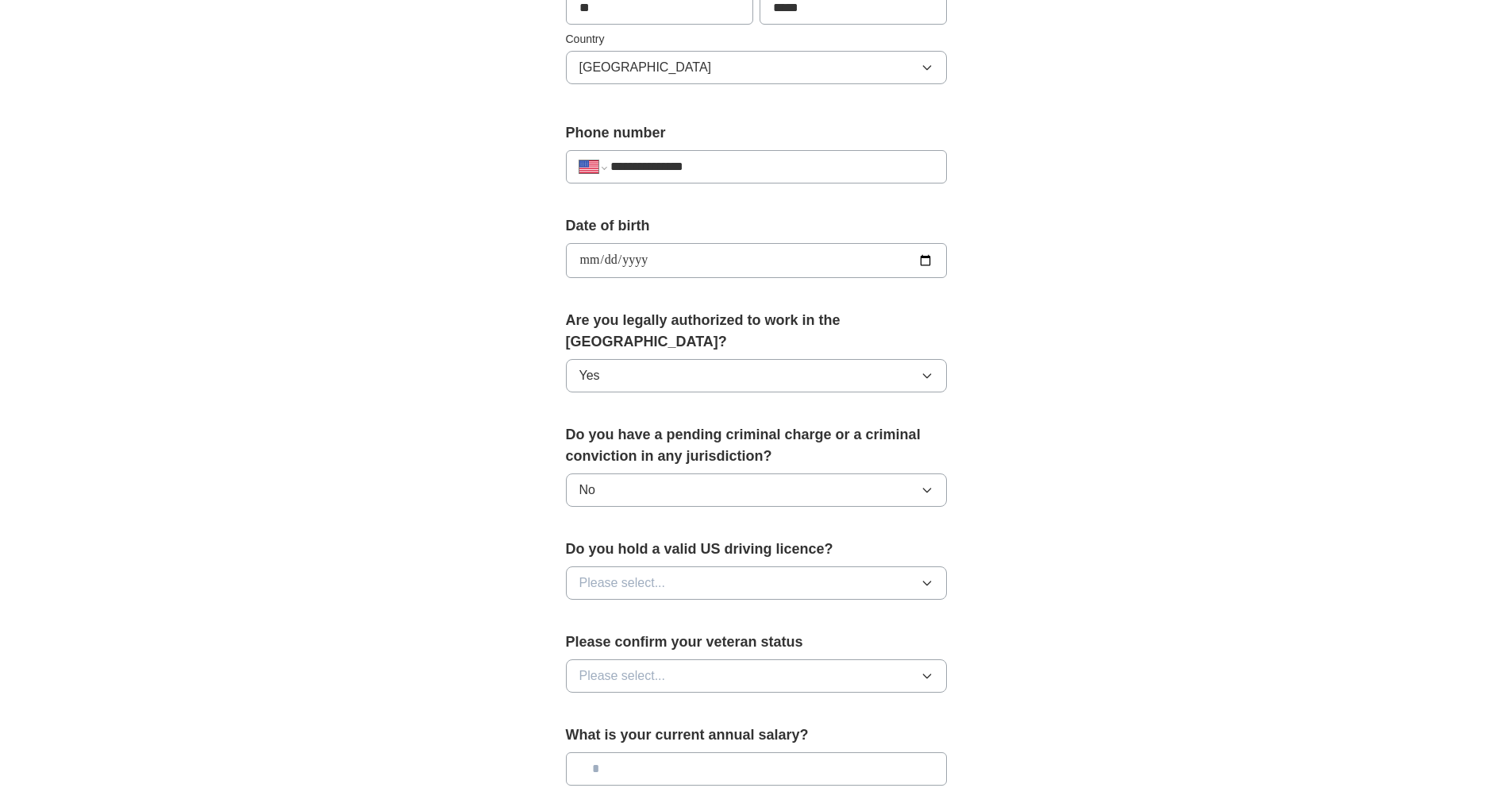
click at [752, 566] on button "Please select..." at bounding box center [756, 582] width 381 height 34
click at [719, 610] on div "Yes" at bounding box center [756, 619] width 354 height 19
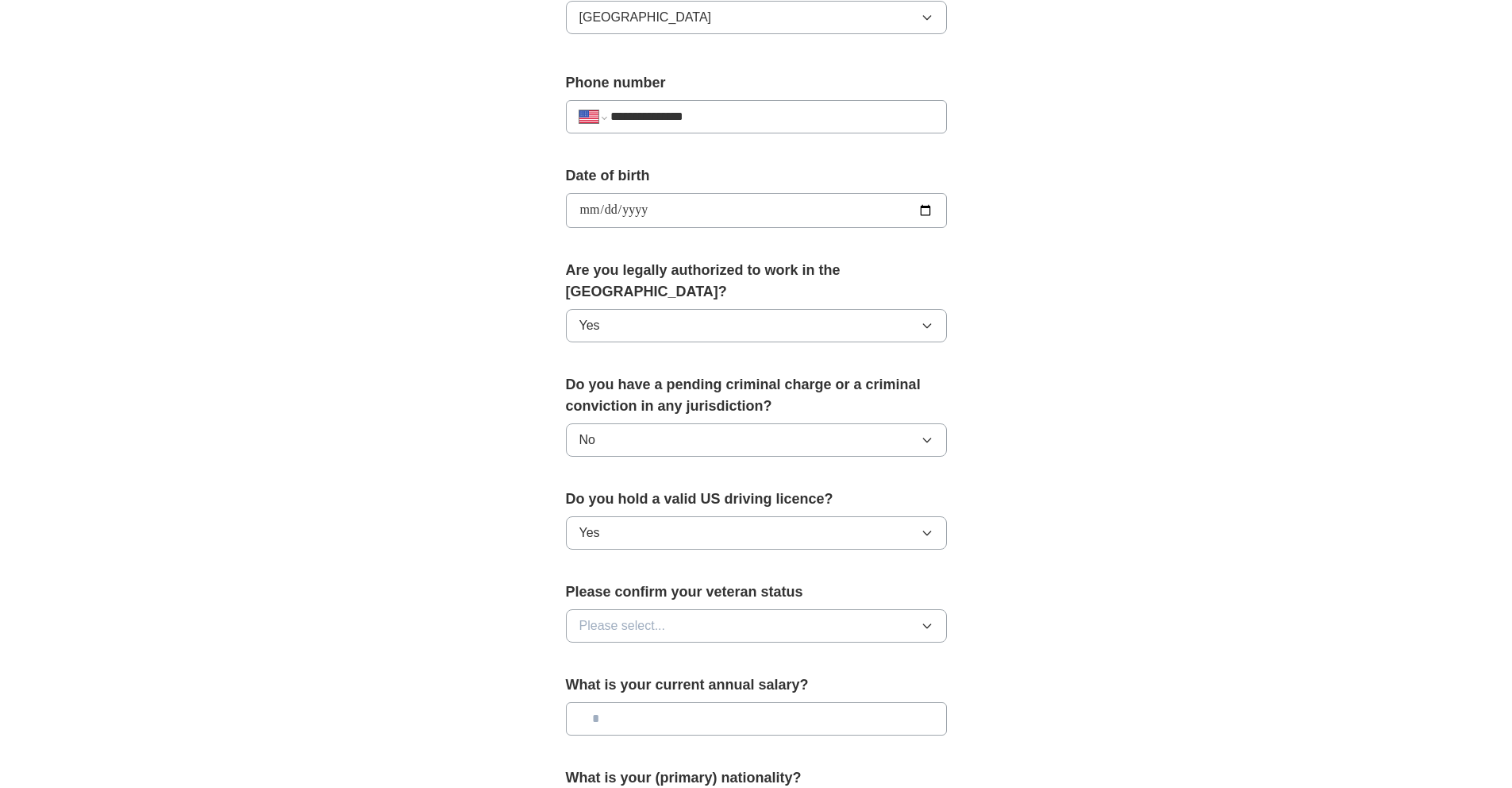
scroll to position [617, 0]
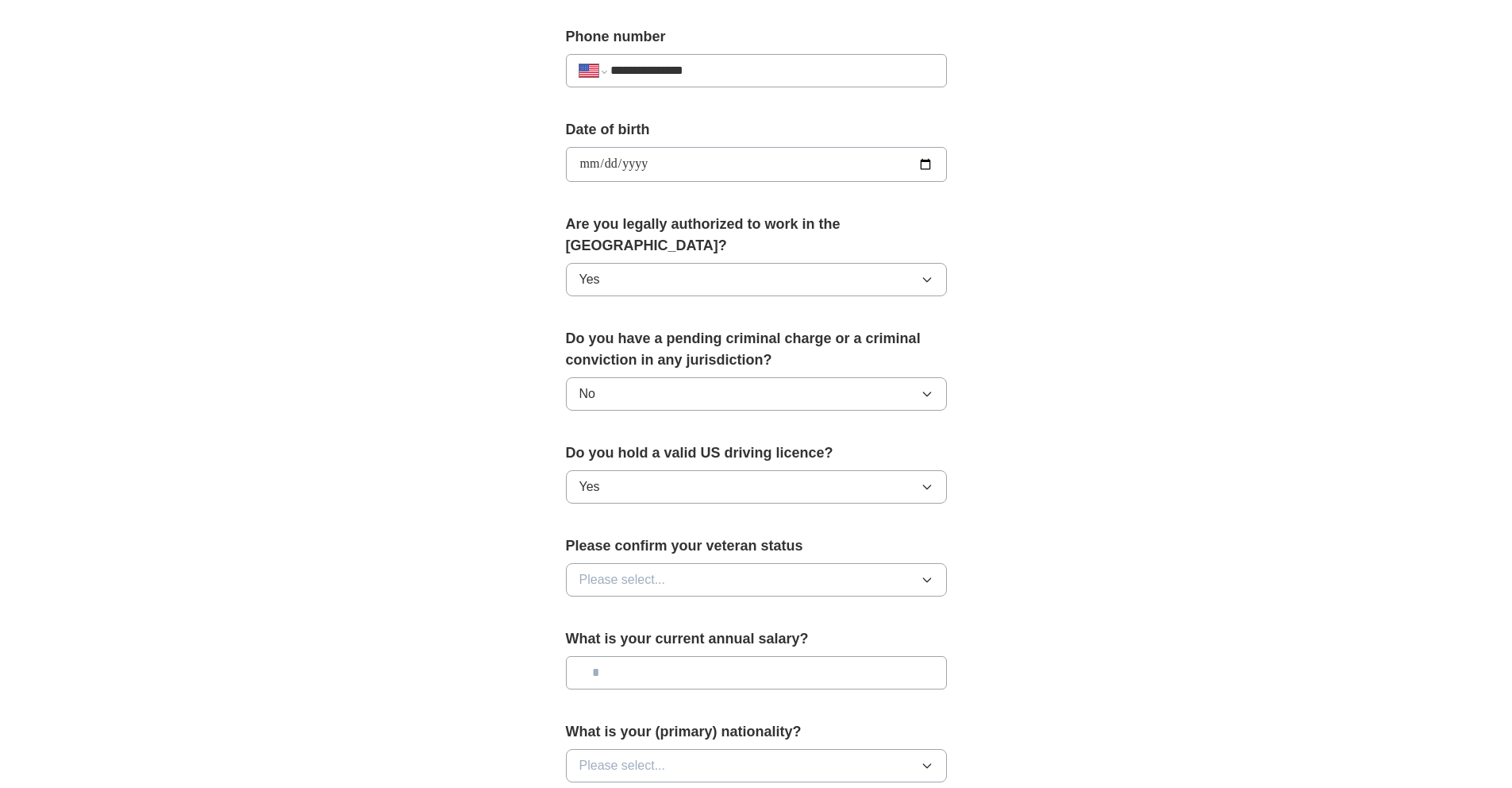
click at [746, 564] on button "Please select..." at bounding box center [756, 579] width 381 height 34
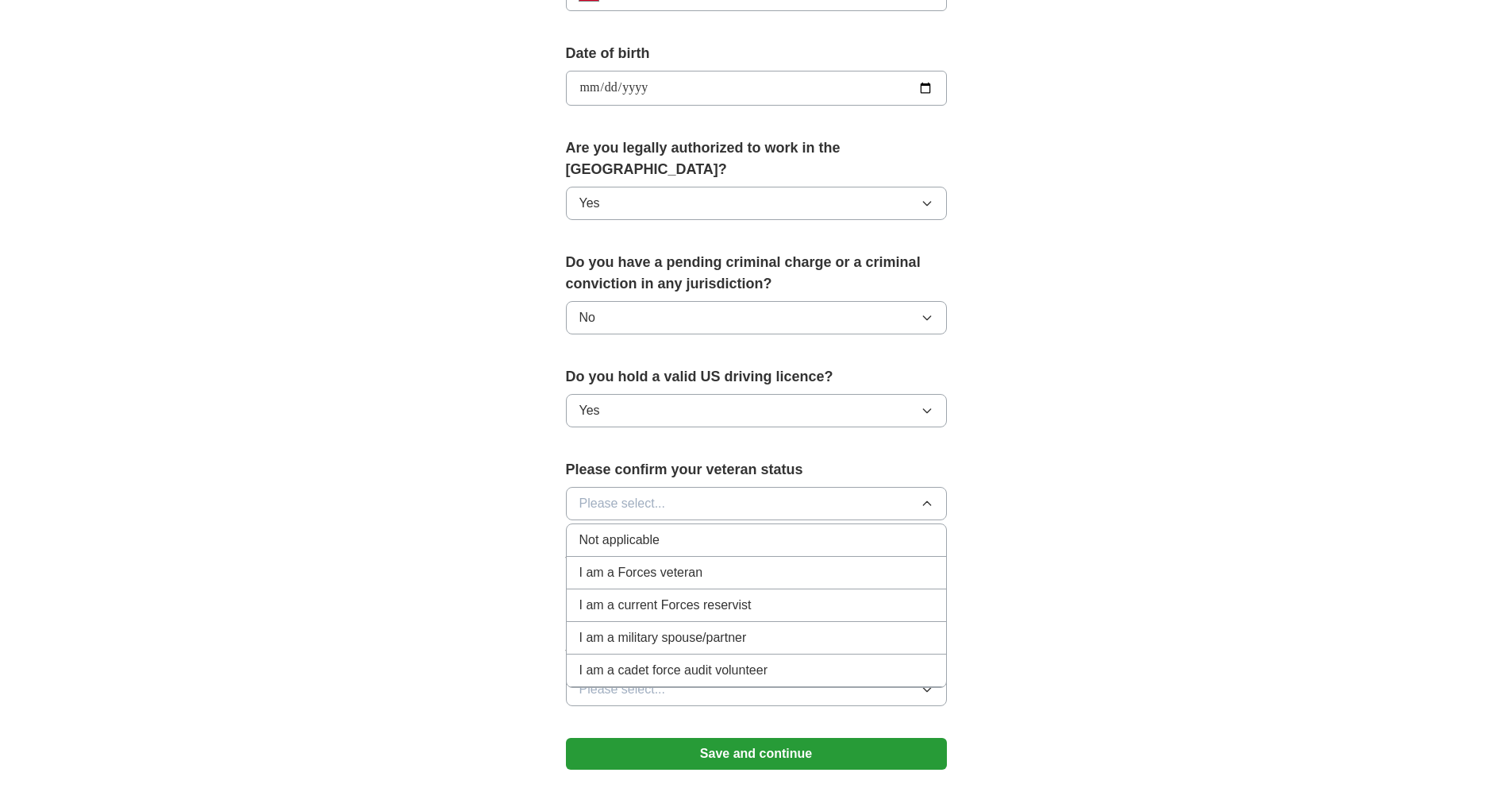
scroll to position [697, 0]
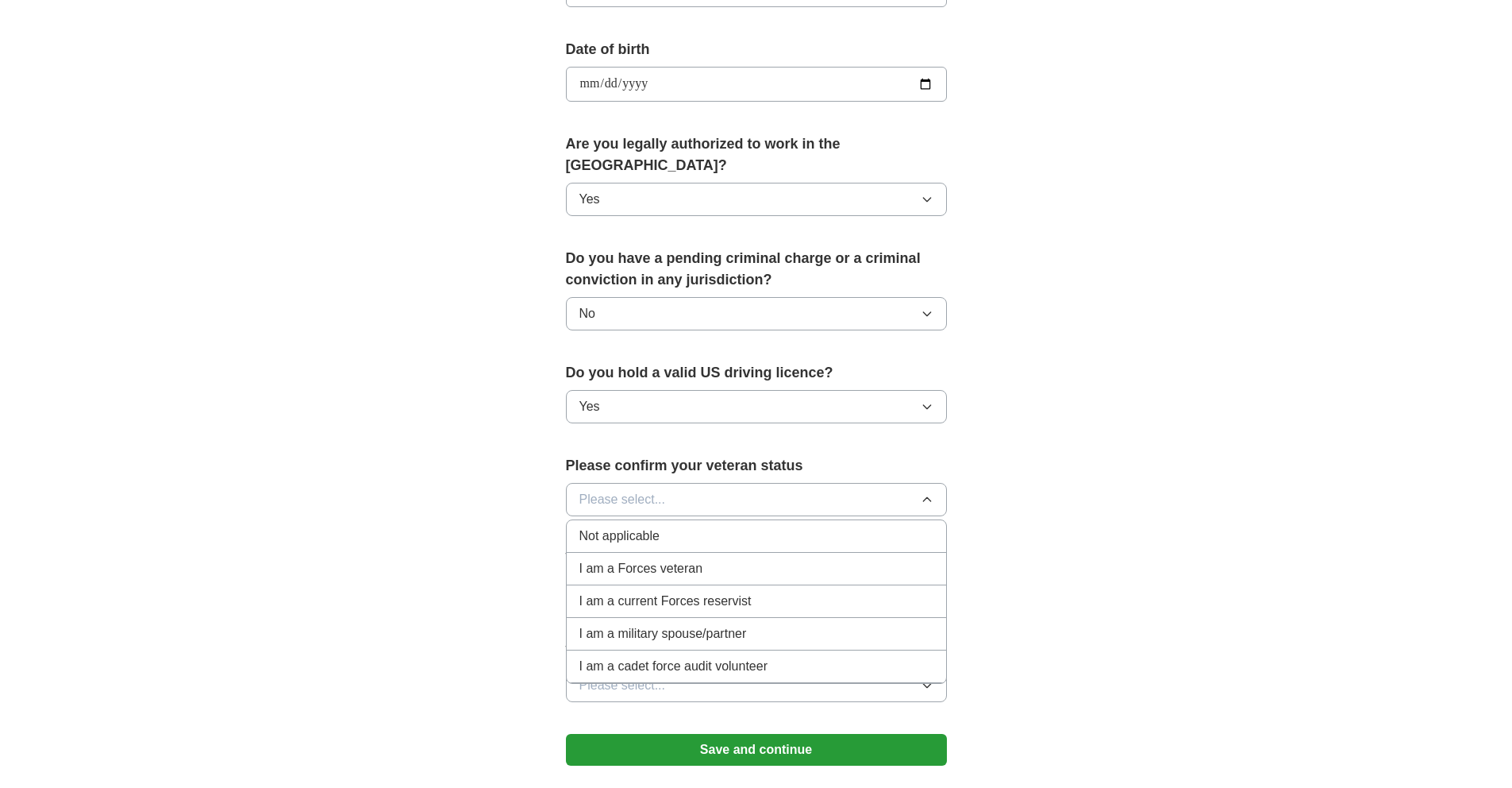
click at [735, 524] on li "Not applicable" at bounding box center [756, 537] width 379 height 33
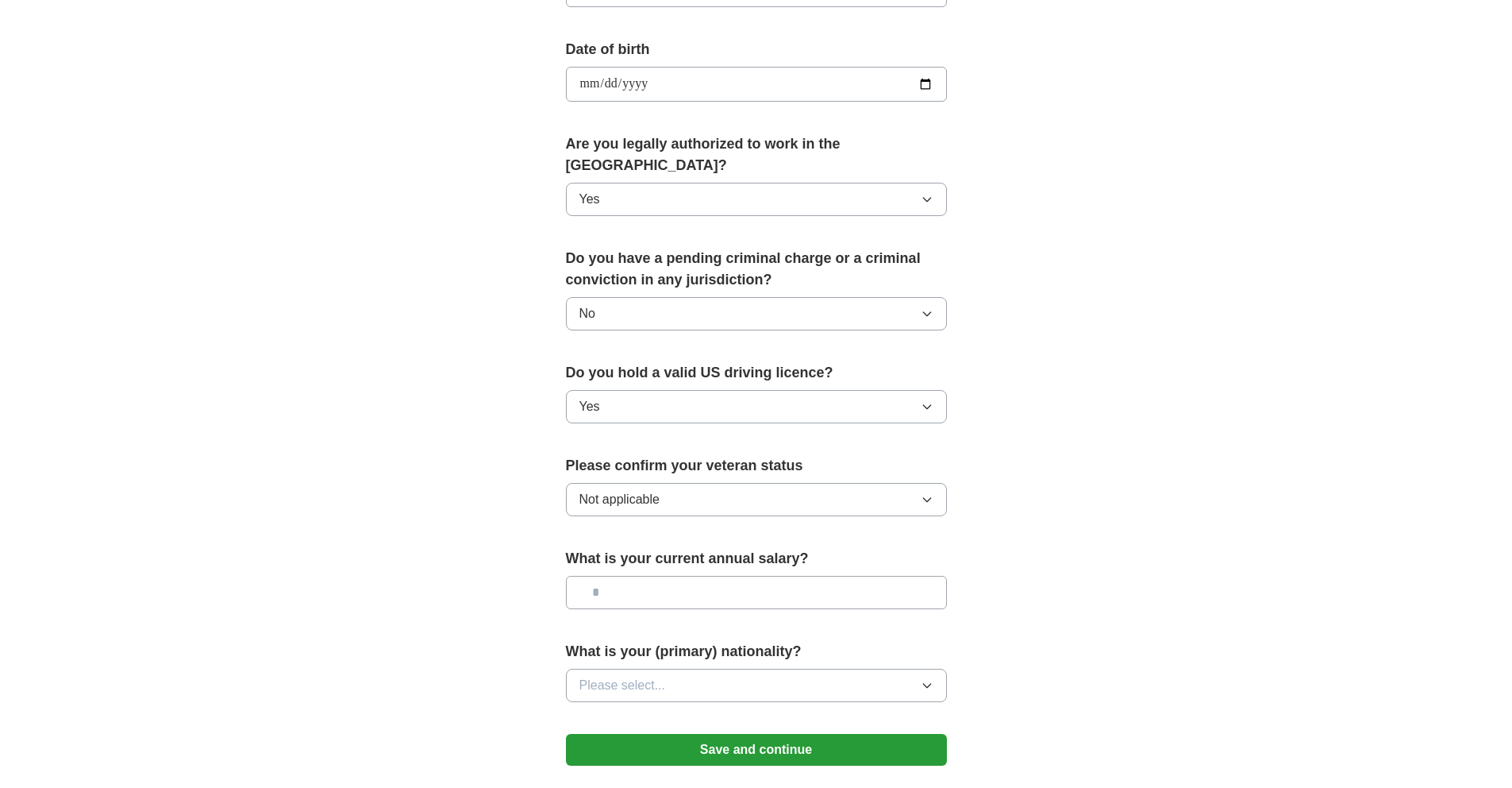
click at [736, 576] on input "text" at bounding box center [756, 592] width 381 height 34
type input "*******"
click at [766, 668] on button "Please select..." at bounding box center [756, 685] width 381 height 34
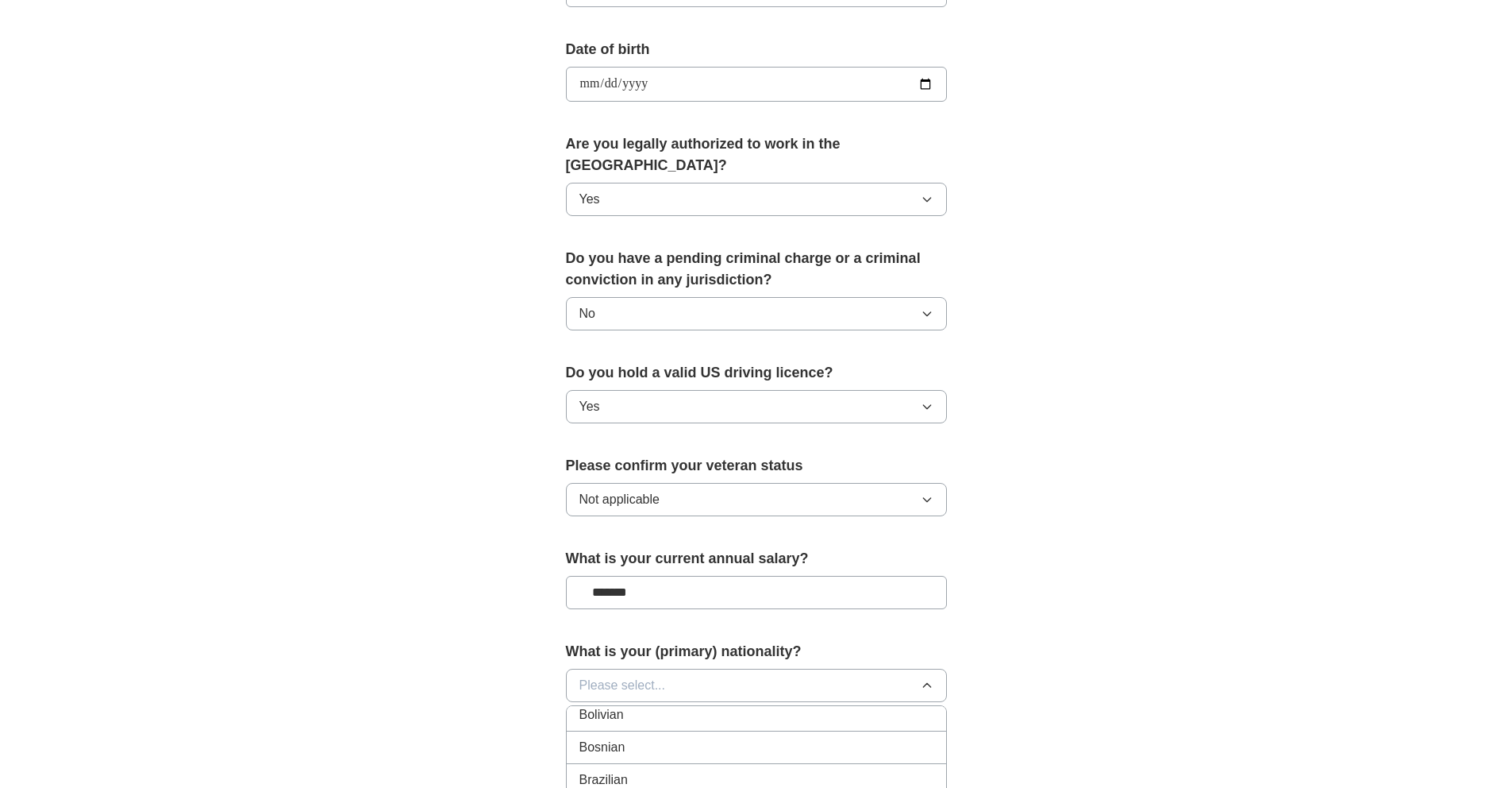
scroll to position [795, 0]
click at [743, 668] on button "Please select..." at bounding box center [756, 685] width 381 height 34
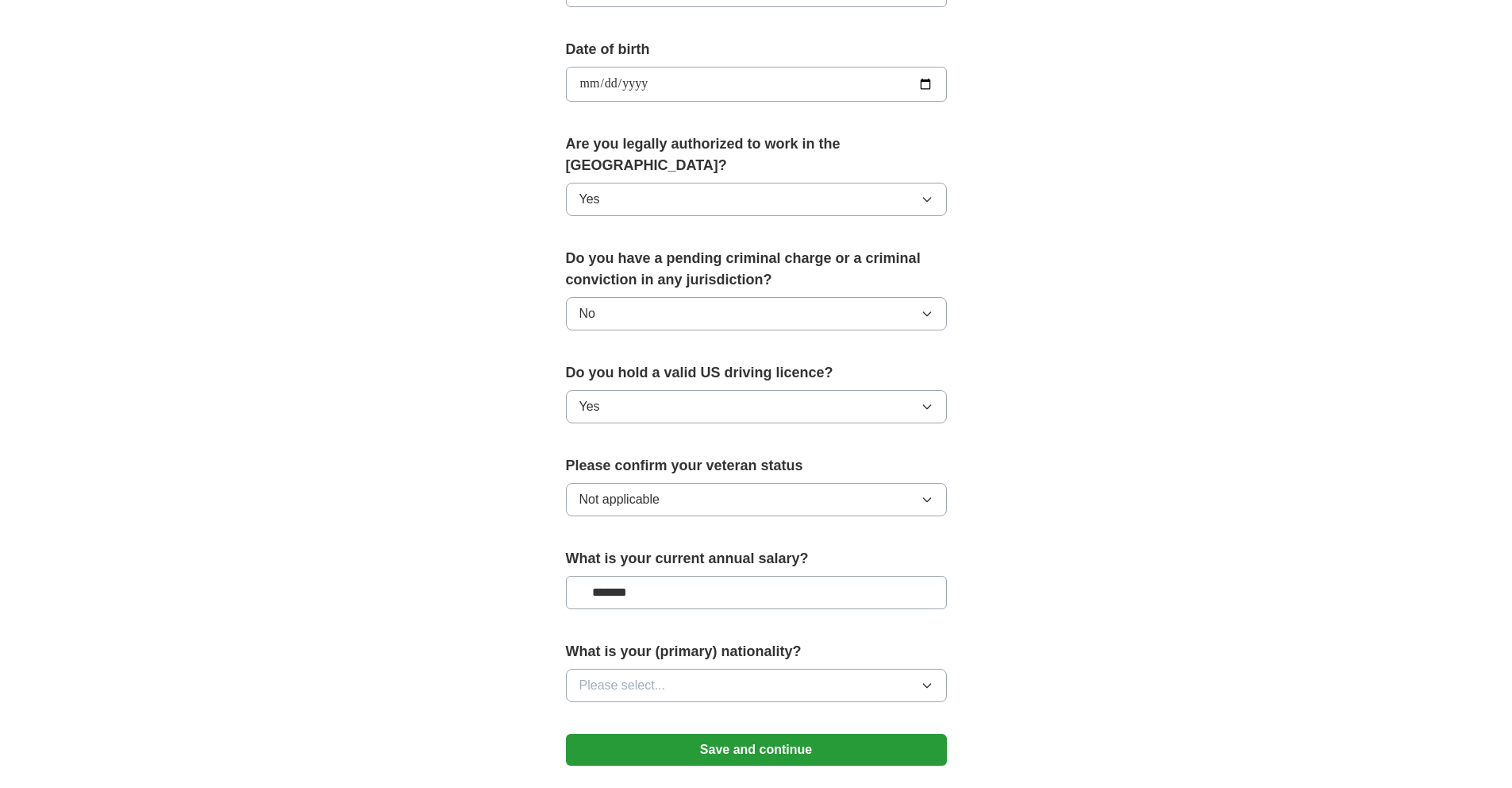
click at [745, 670] on button "Please select..." at bounding box center [756, 685] width 381 height 34
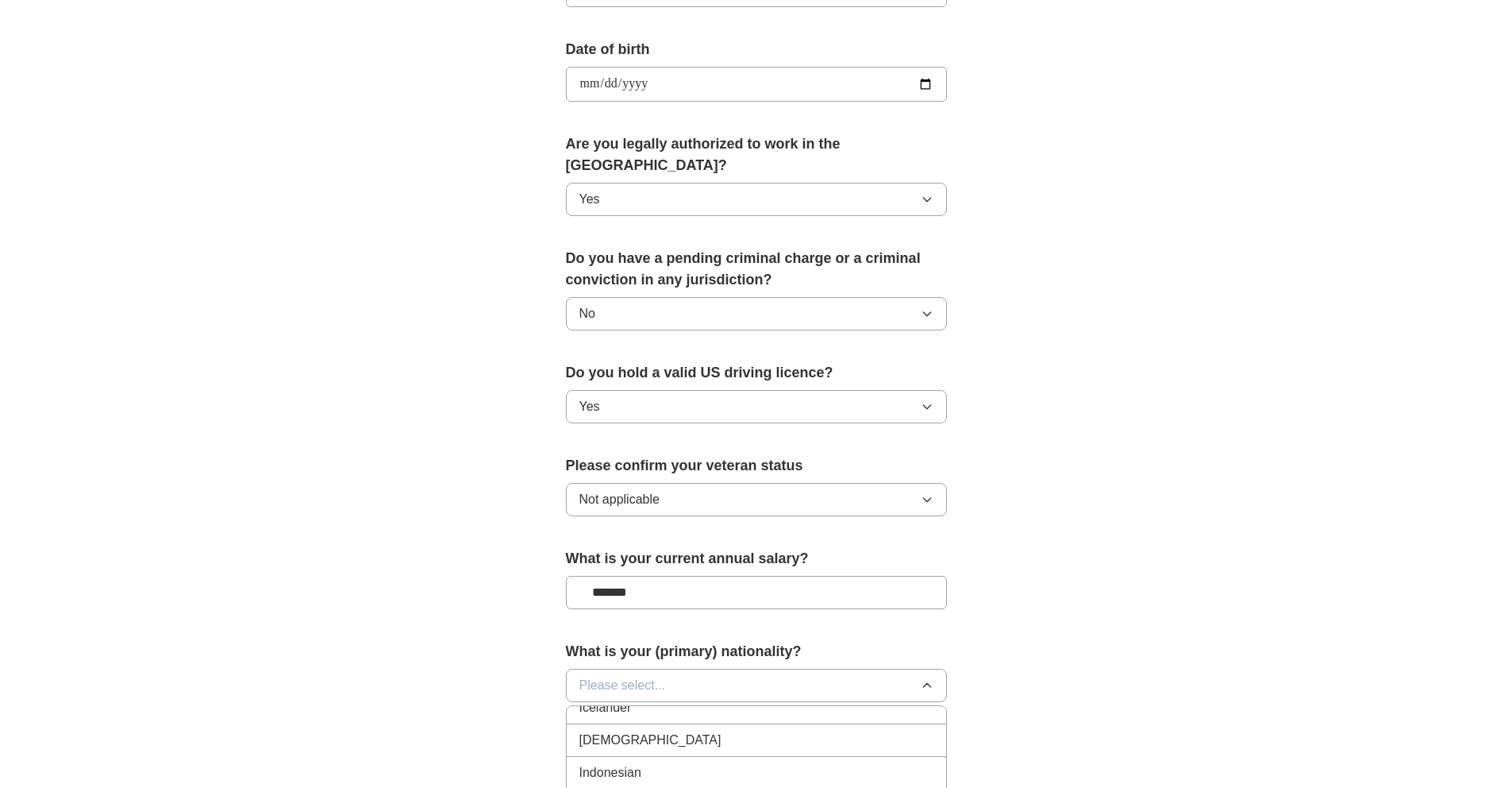
scroll to position [2555, 0]
click at [715, 763] on div "[DEMOGRAPHIC_DATA]" at bounding box center [756, 772] width 354 height 19
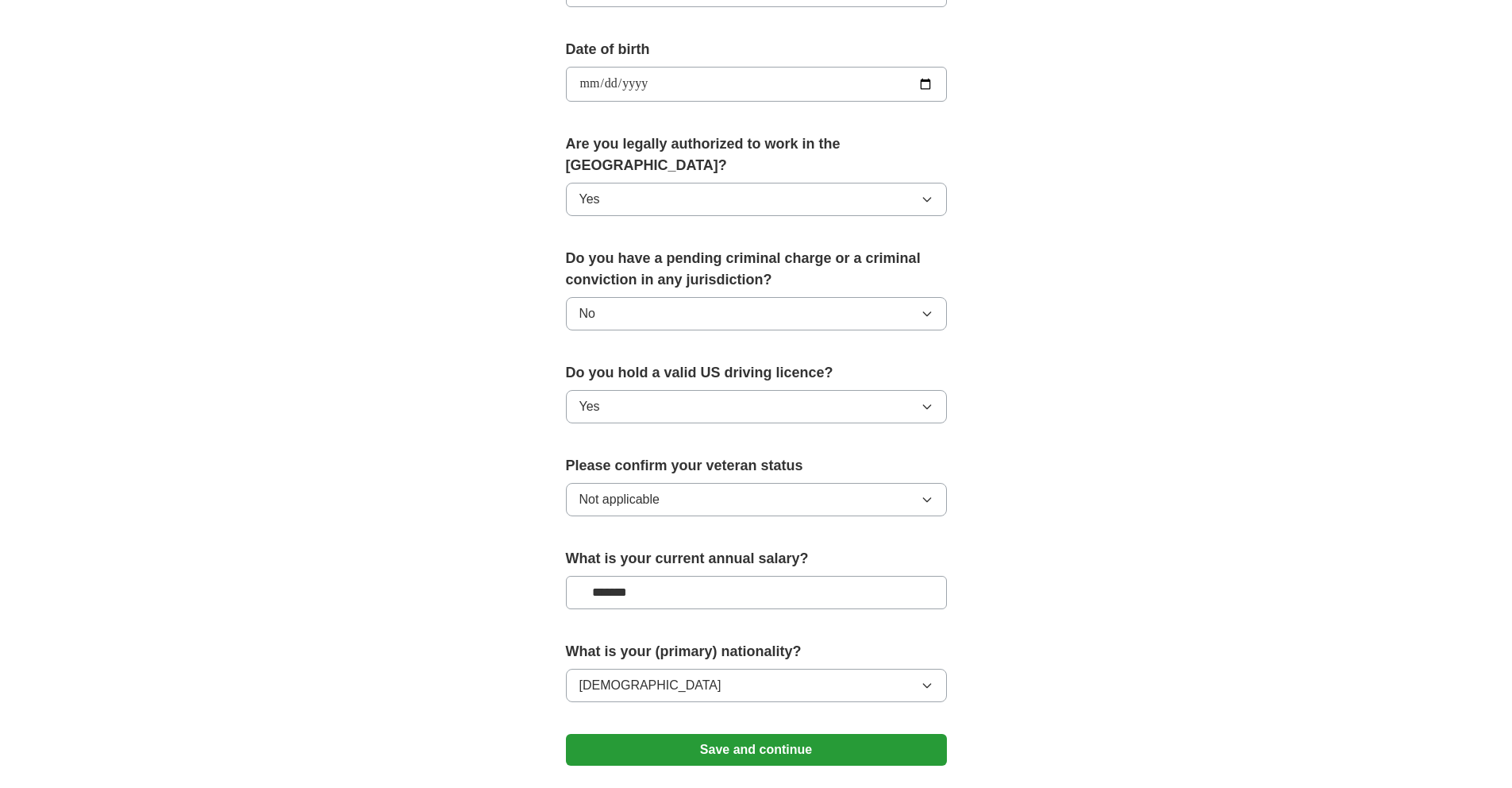
click at [697, 734] on button "Save and continue" at bounding box center [756, 750] width 381 height 32
